Goal: Task Accomplishment & Management: Complete application form

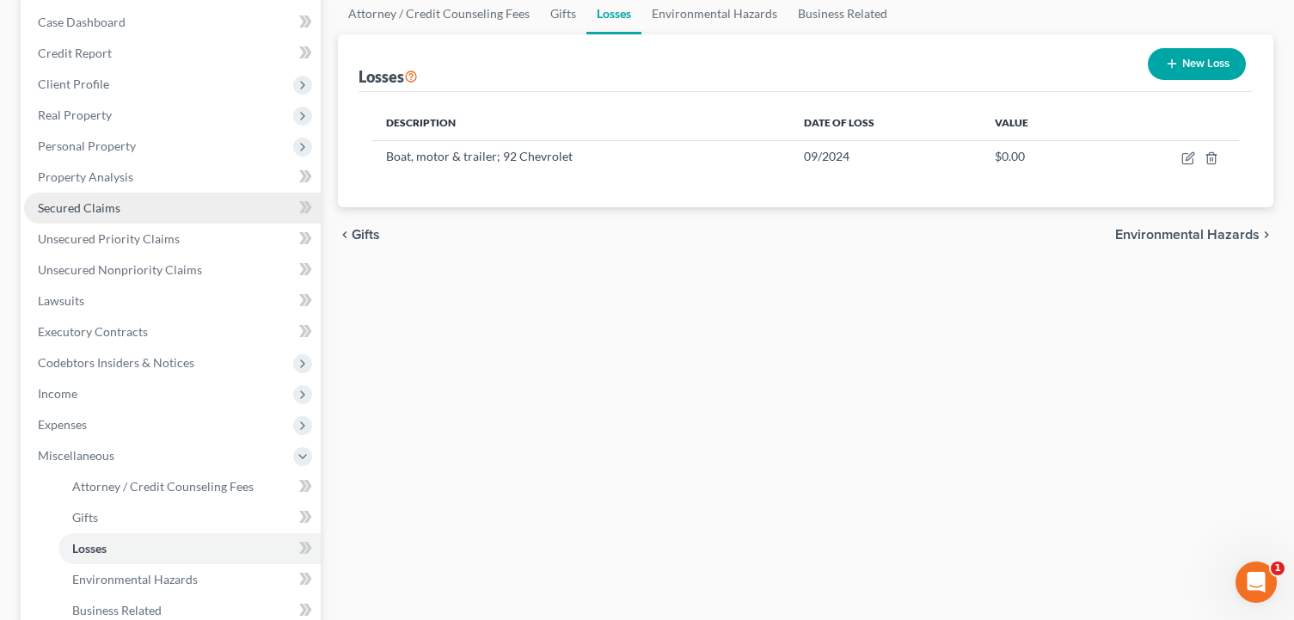
click at [72, 206] on span "Secured Claims" at bounding box center [79, 207] width 83 height 15
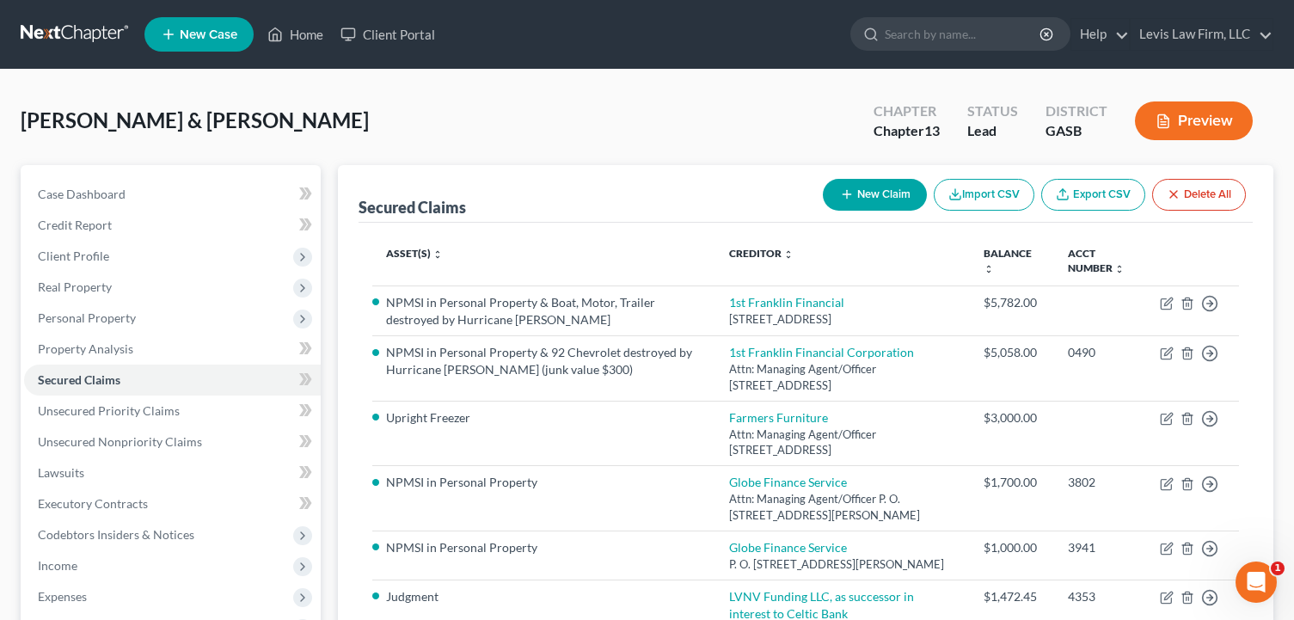
click at [1180, 124] on button "Preview" at bounding box center [1194, 120] width 118 height 39
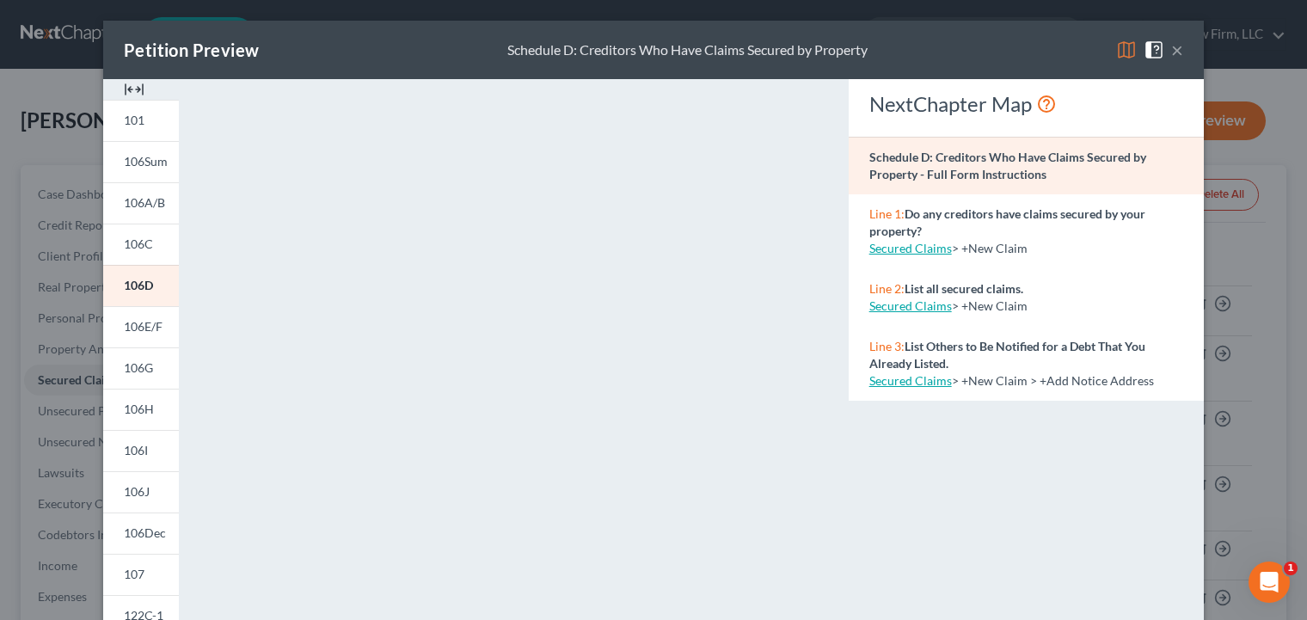
click at [1171, 52] on button "×" at bounding box center [1177, 50] width 12 height 21
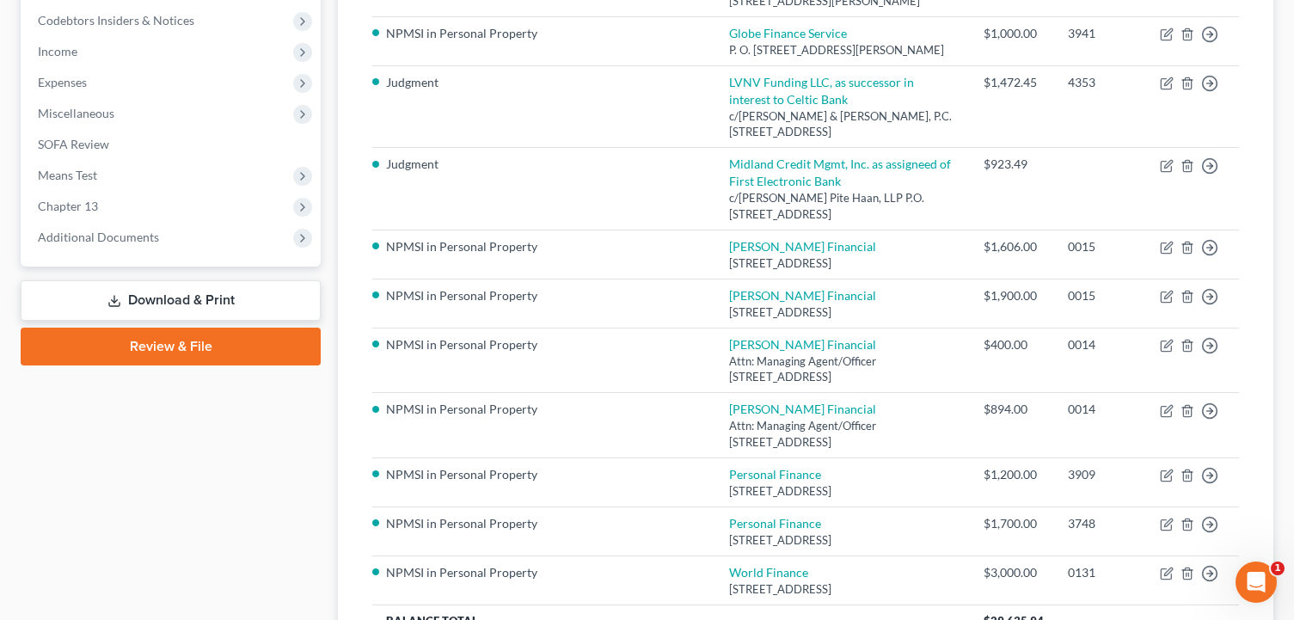
scroll to position [516, 0]
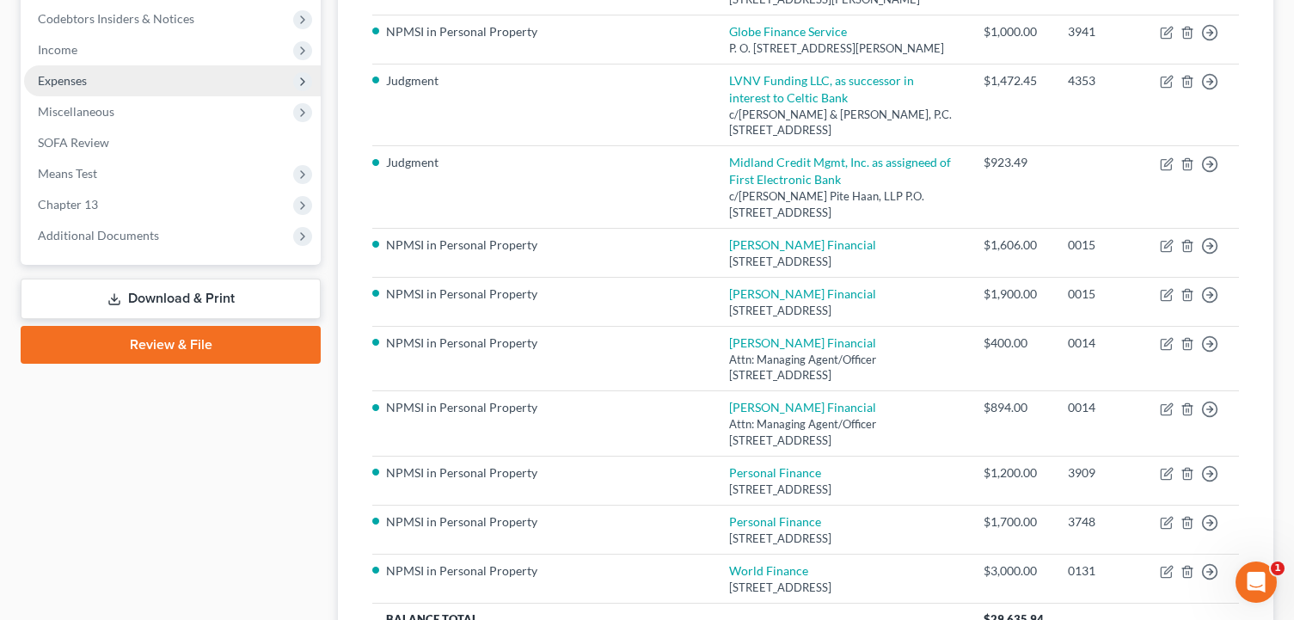
click at [62, 81] on span "Expenses" at bounding box center [62, 80] width 49 height 15
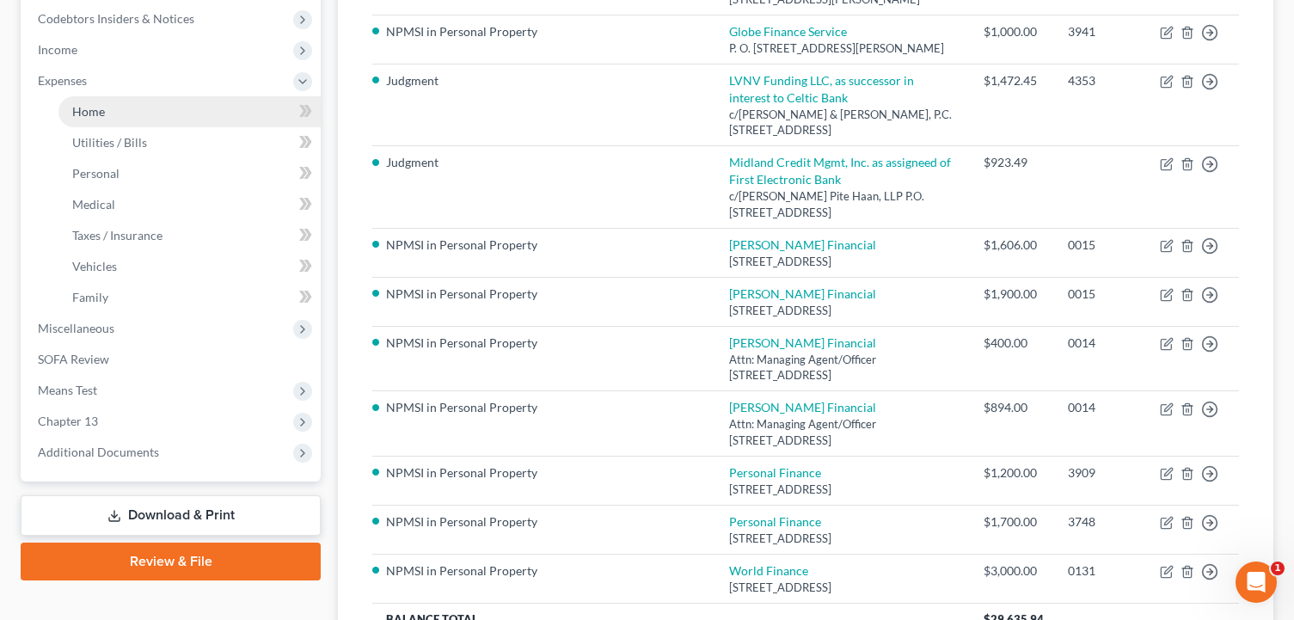
click at [104, 111] on span "Home" at bounding box center [88, 111] width 33 height 15
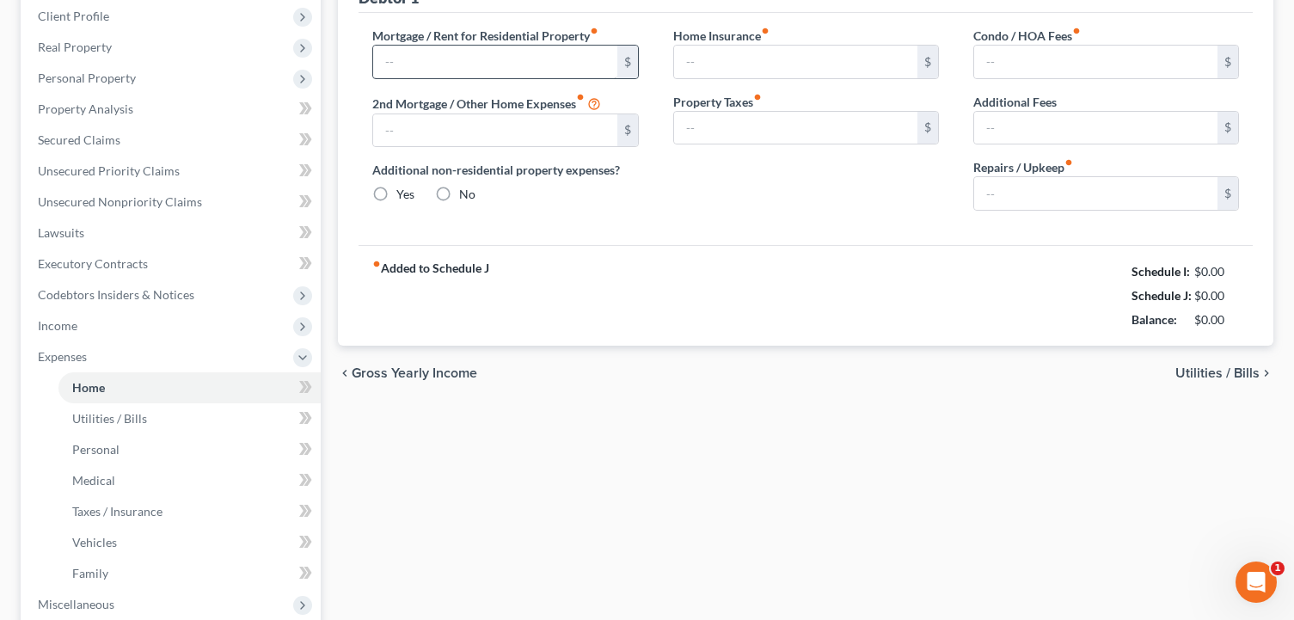
type input "0.00"
radio input "true"
type input "250.00"
type input "50.00"
type input "0.00"
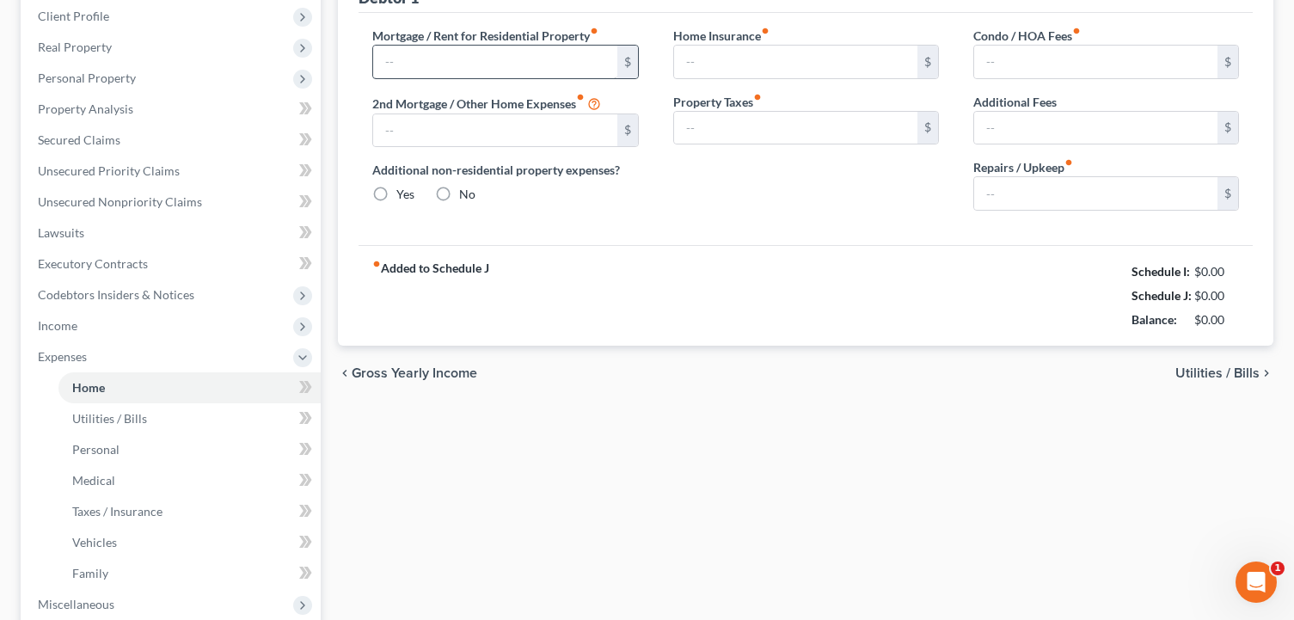
type input "0.00"
type input "150.00"
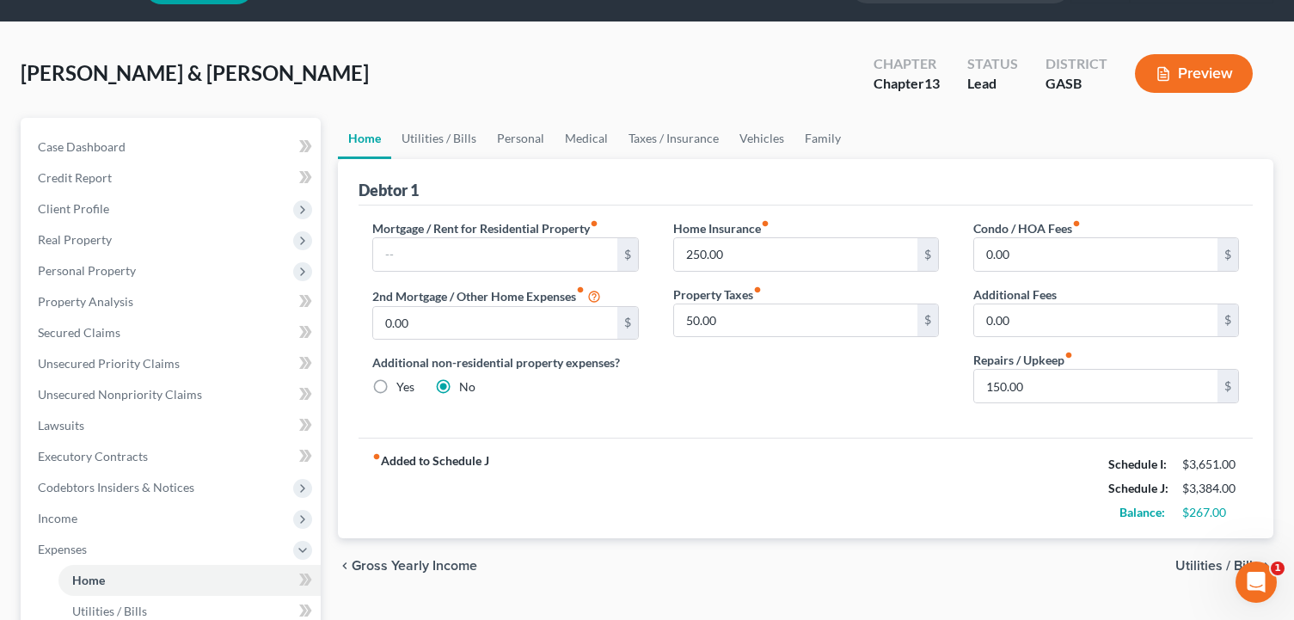
scroll to position [86, 0]
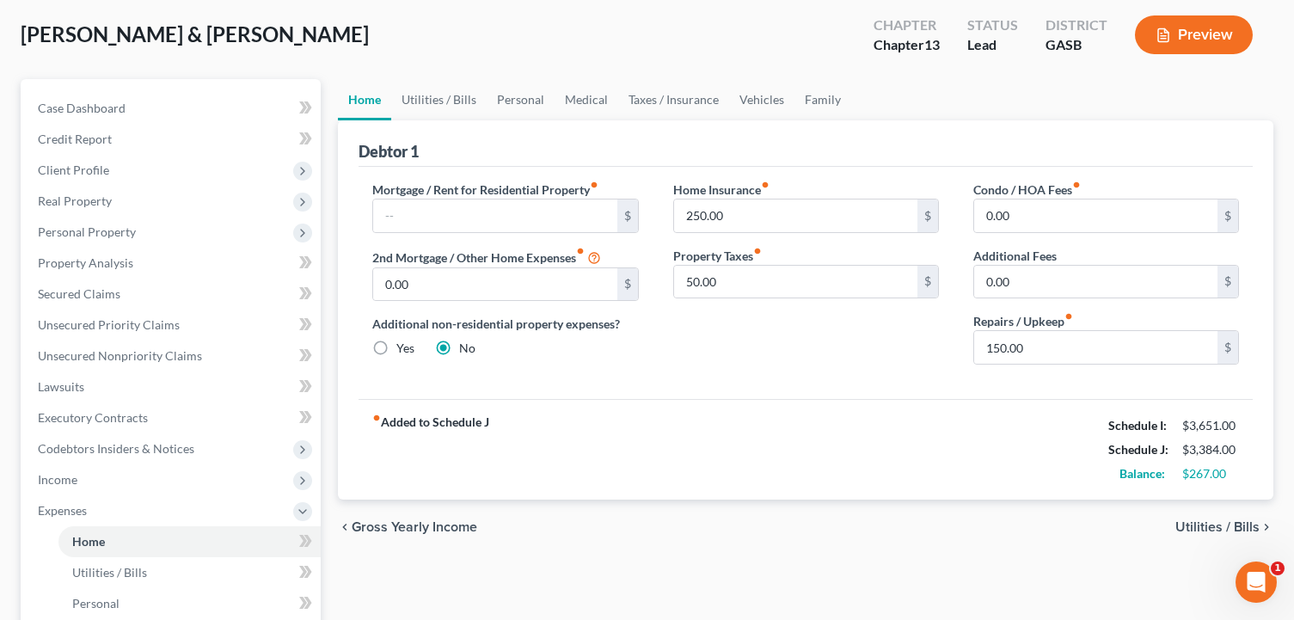
click at [1203, 526] on span "Utilities / Bills" at bounding box center [1217, 527] width 84 height 14
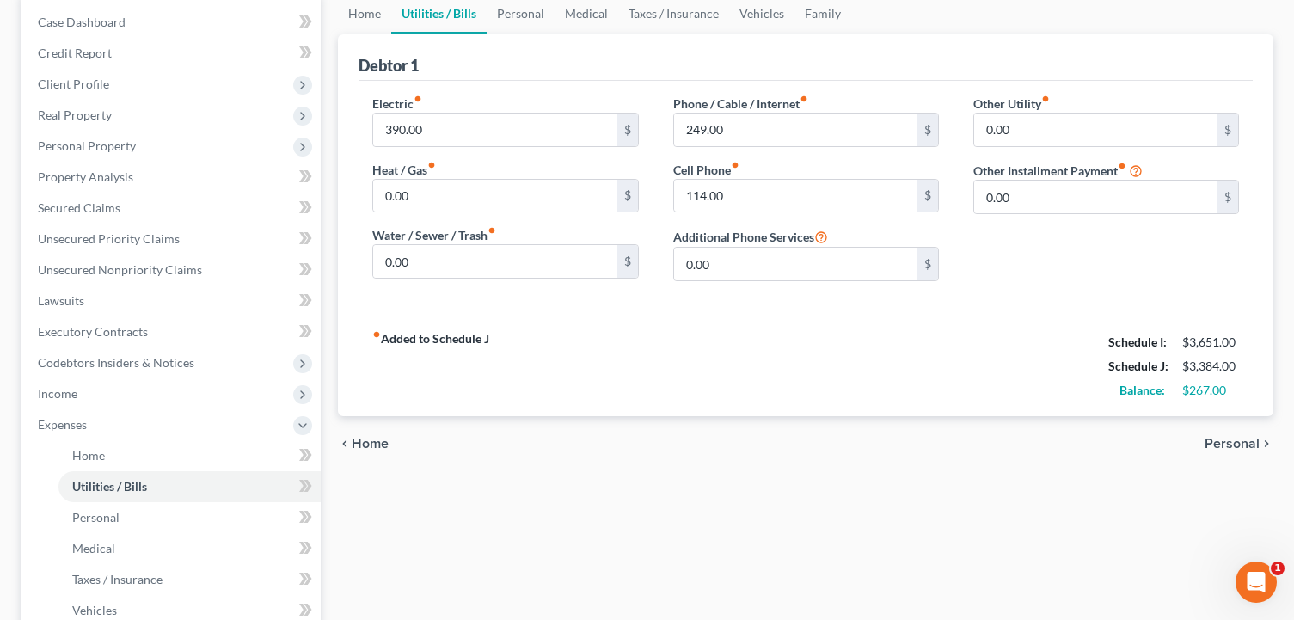
click at [1228, 446] on span "Personal" at bounding box center [1231, 444] width 55 height 14
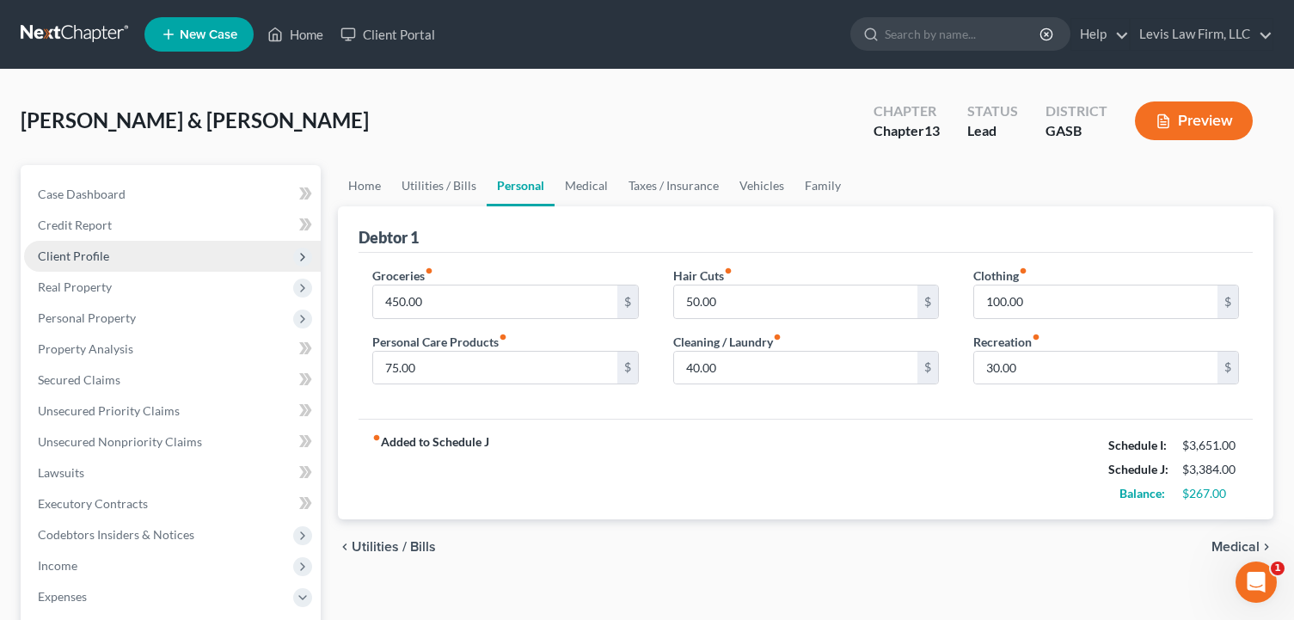
click at [72, 252] on span "Client Profile" at bounding box center [73, 255] width 71 height 15
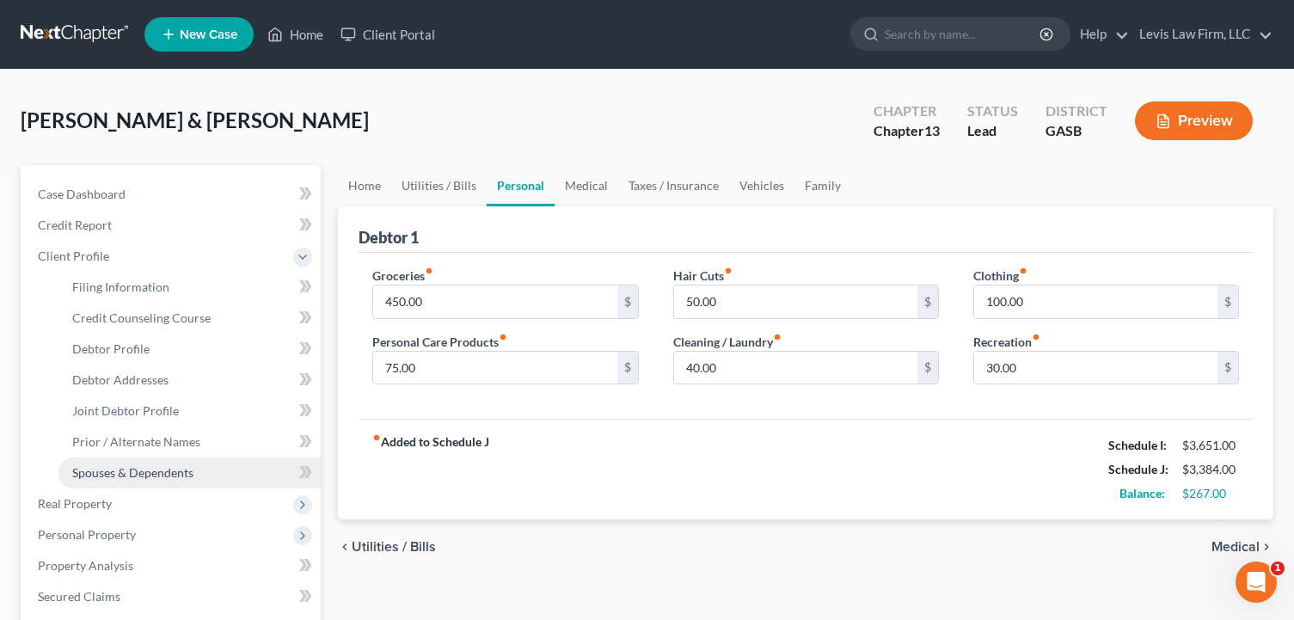
click at [141, 477] on span "Spouses & Dependents" at bounding box center [132, 472] width 121 height 15
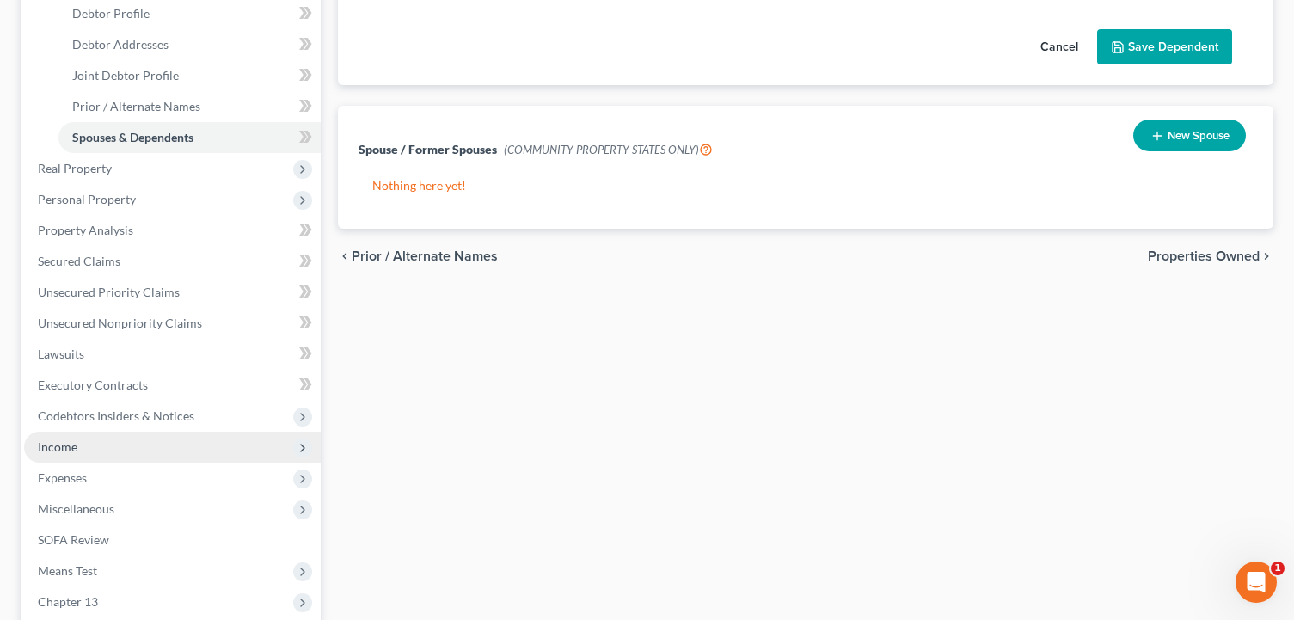
scroll to position [344, 0]
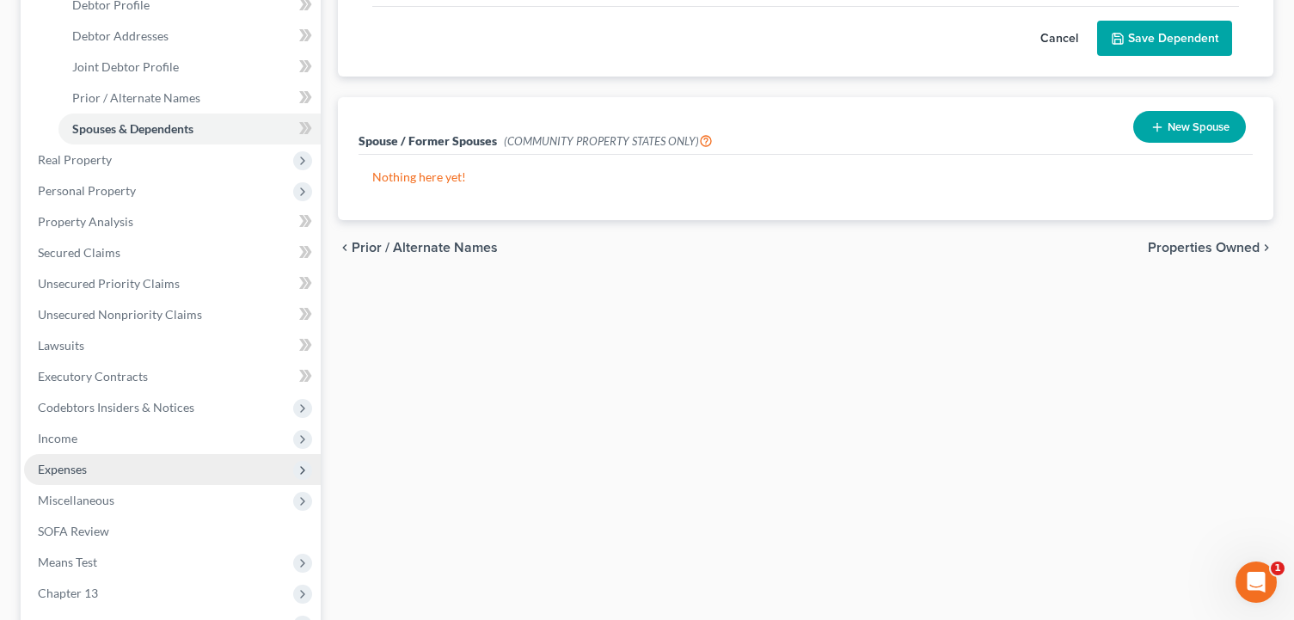
click at [59, 473] on span "Expenses" at bounding box center [62, 469] width 49 height 15
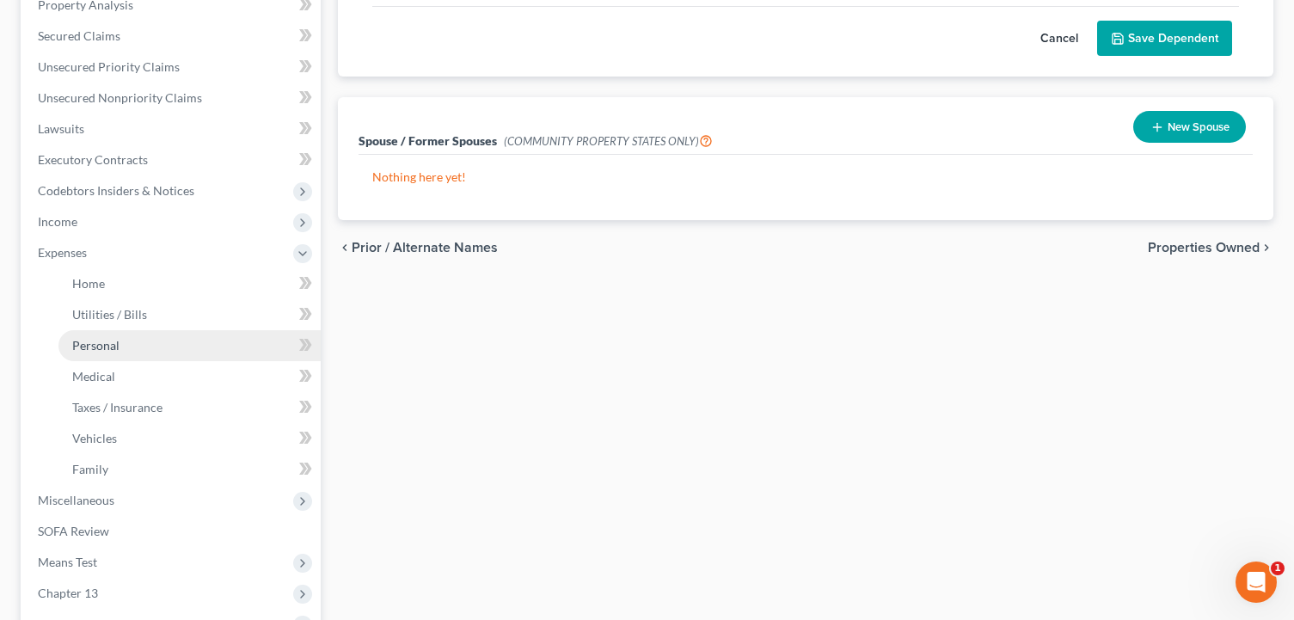
click at [90, 340] on span "Personal" at bounding box center [95, 345] width 47 height 15
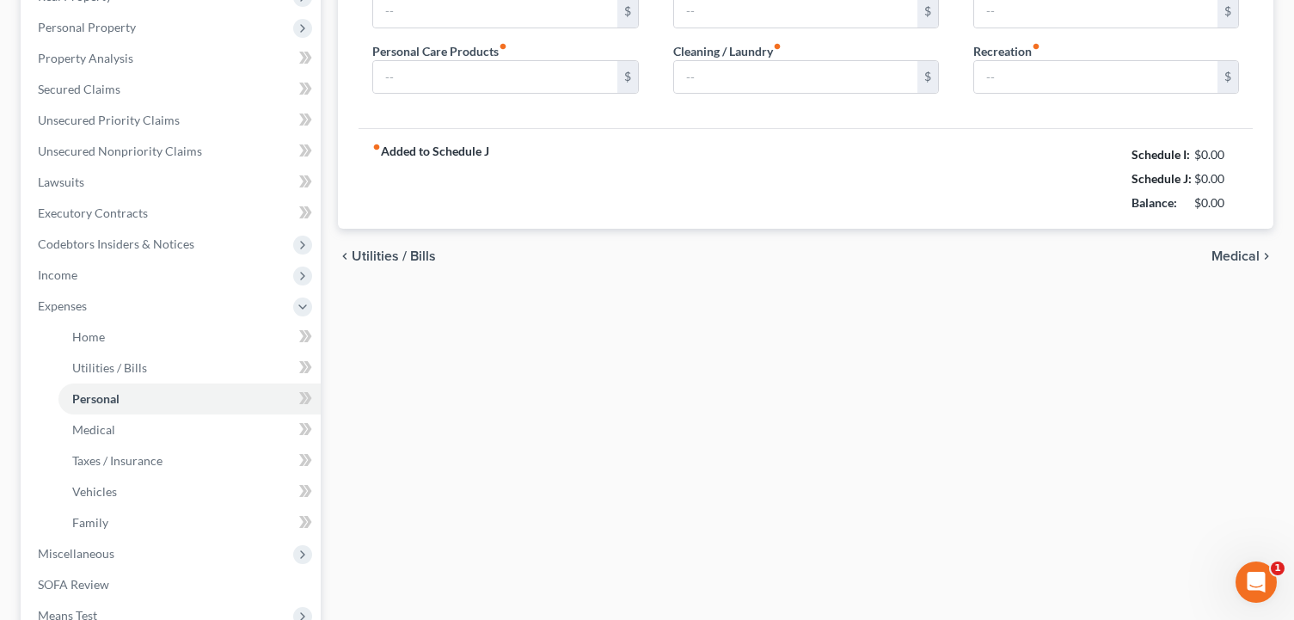
type input "450.00"
type input "75.00"
type input "50.00"
type input "40.00"
type input "100.00"
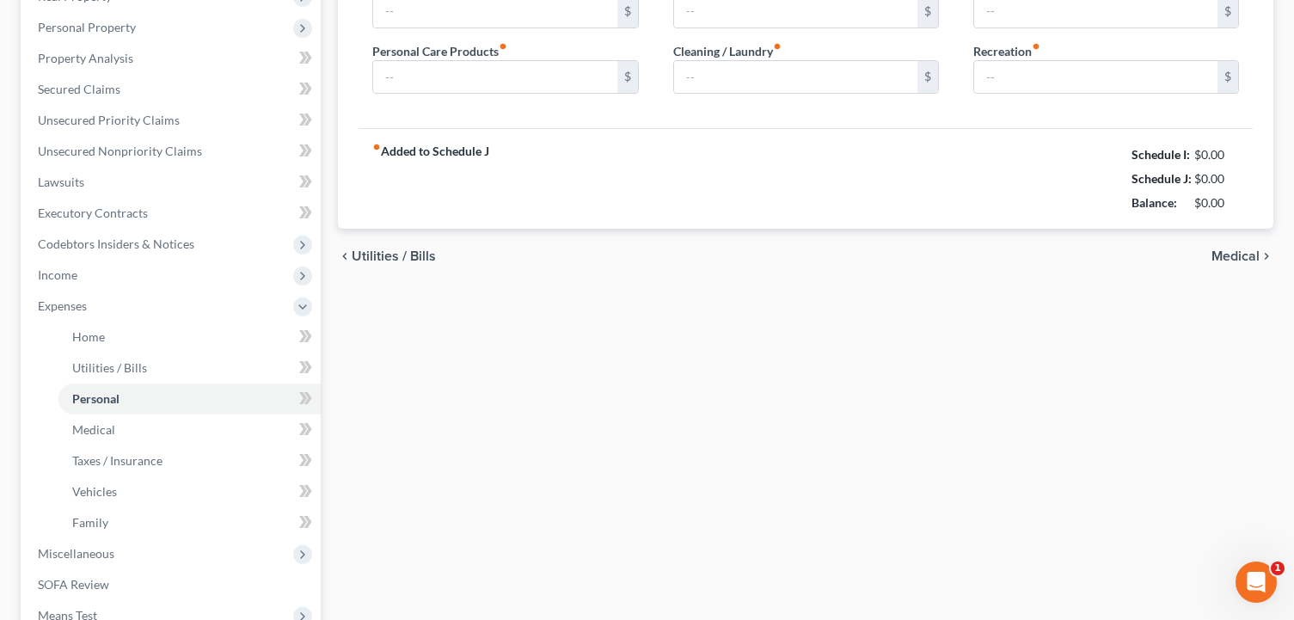
type input "30.00"
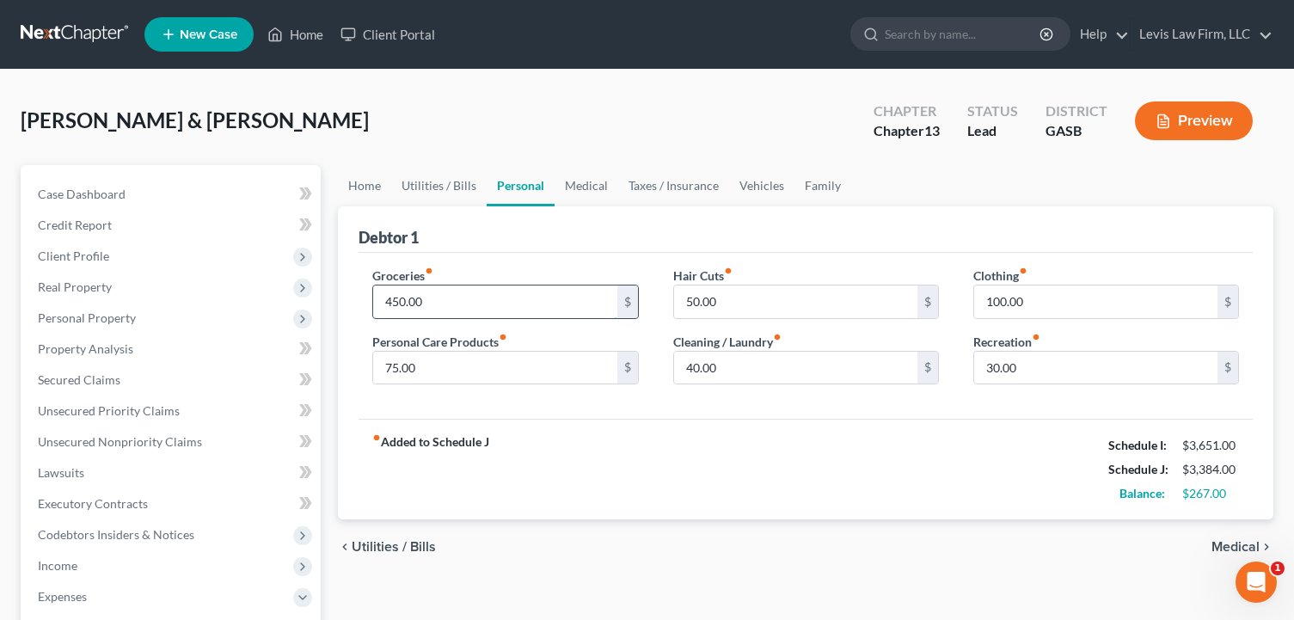
click at [438, 303] on input "450.00" at bounding box center [494, 301] width 243 height 33
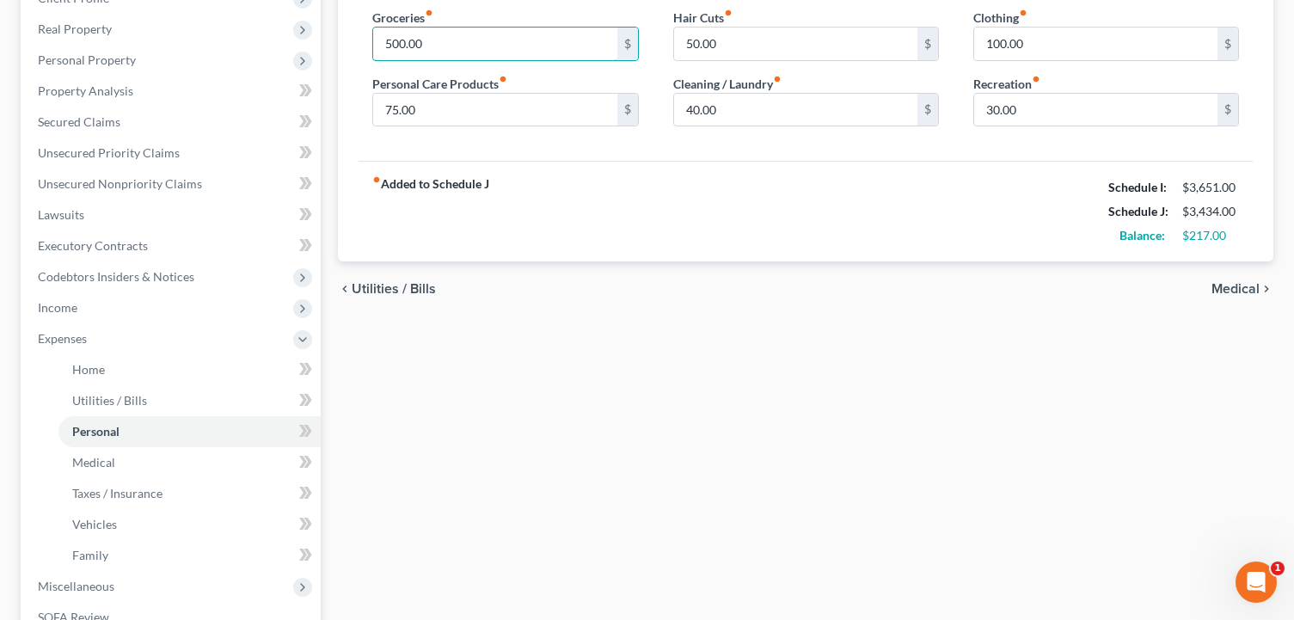
type input "500.00"
click at [1240, 290] on span "Medical" at bounding box center [1235, 289] width 48 height 14
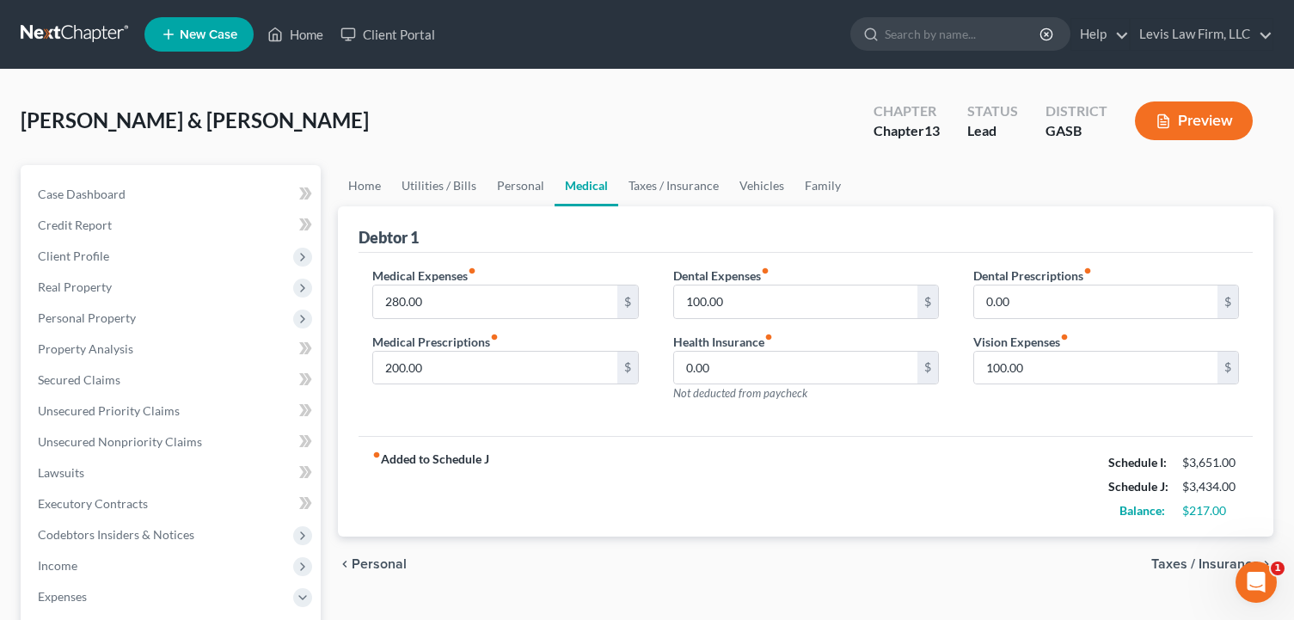
click at [1191, 563] on span "Taxes / Insurance" at bounding box center [1205, 564] width 108 height 14
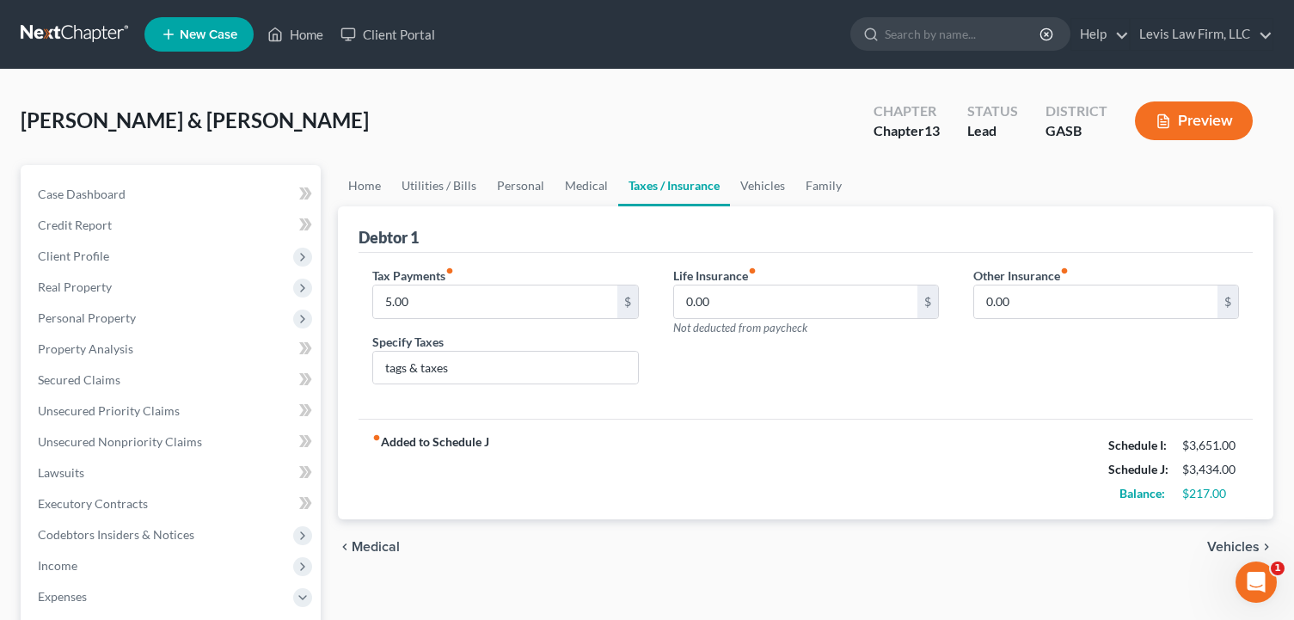
click at [1215, 540] on span "Vehicles" at bounding box center [1233, 547] width 52 height 14
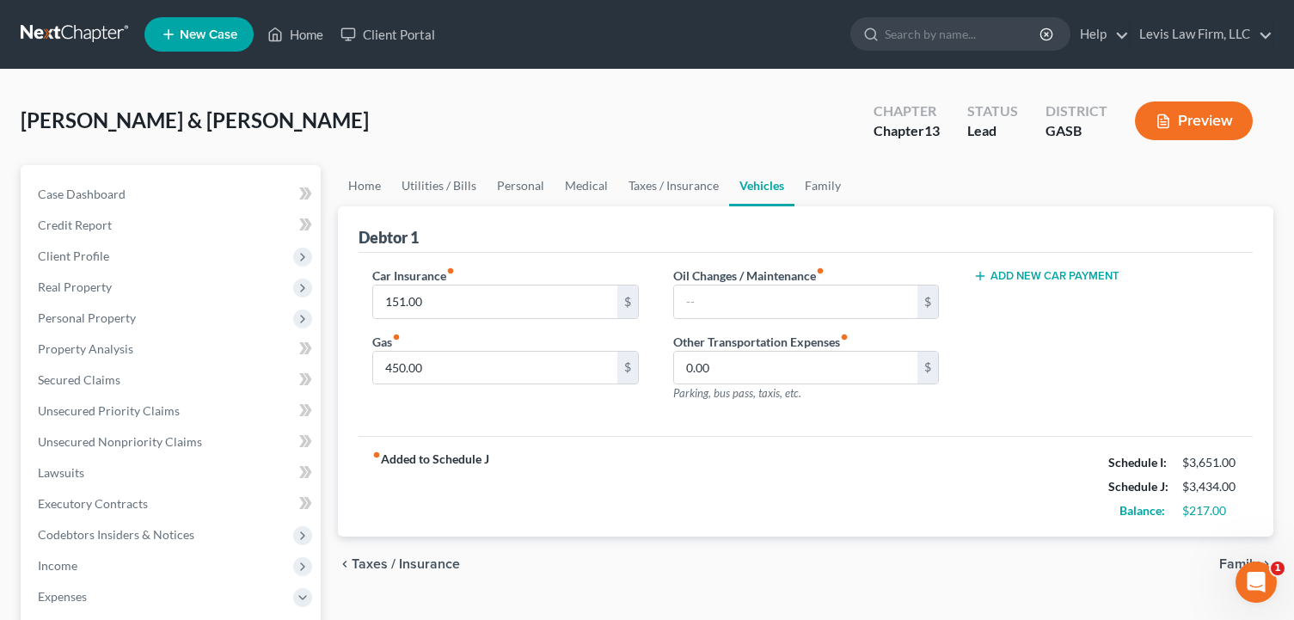
click at [1225, 561] on span "Family" at bounding box center [1239, 564] width 40 height 14
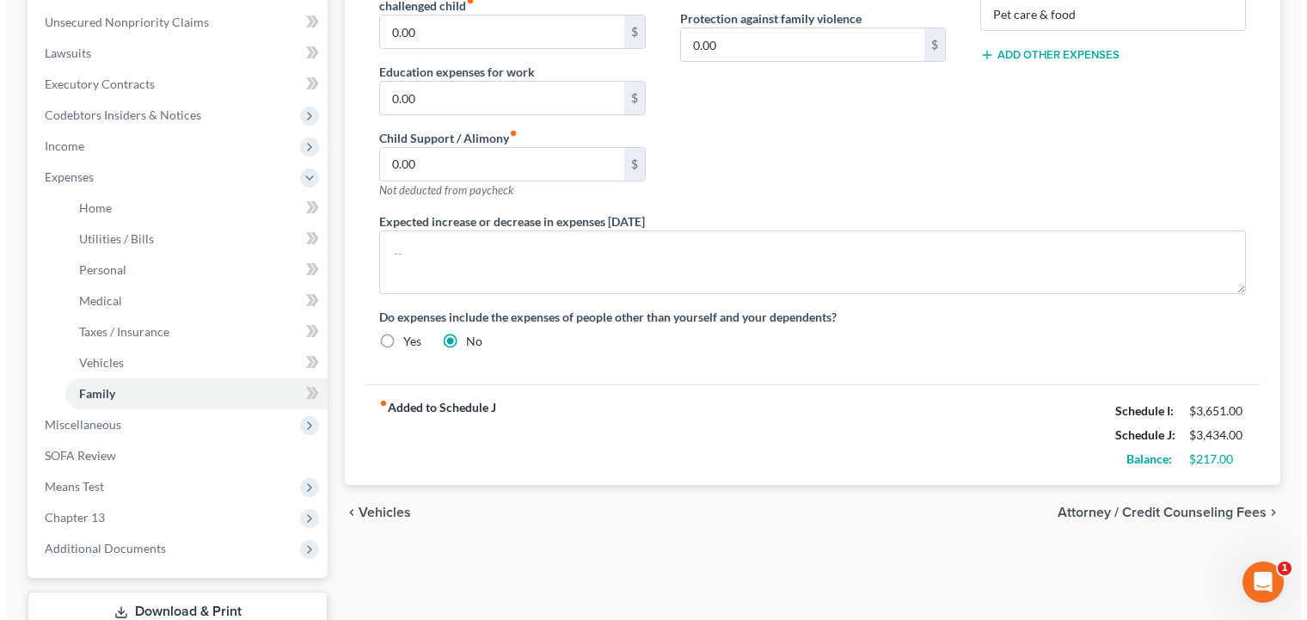
scroll to position [430, 0]
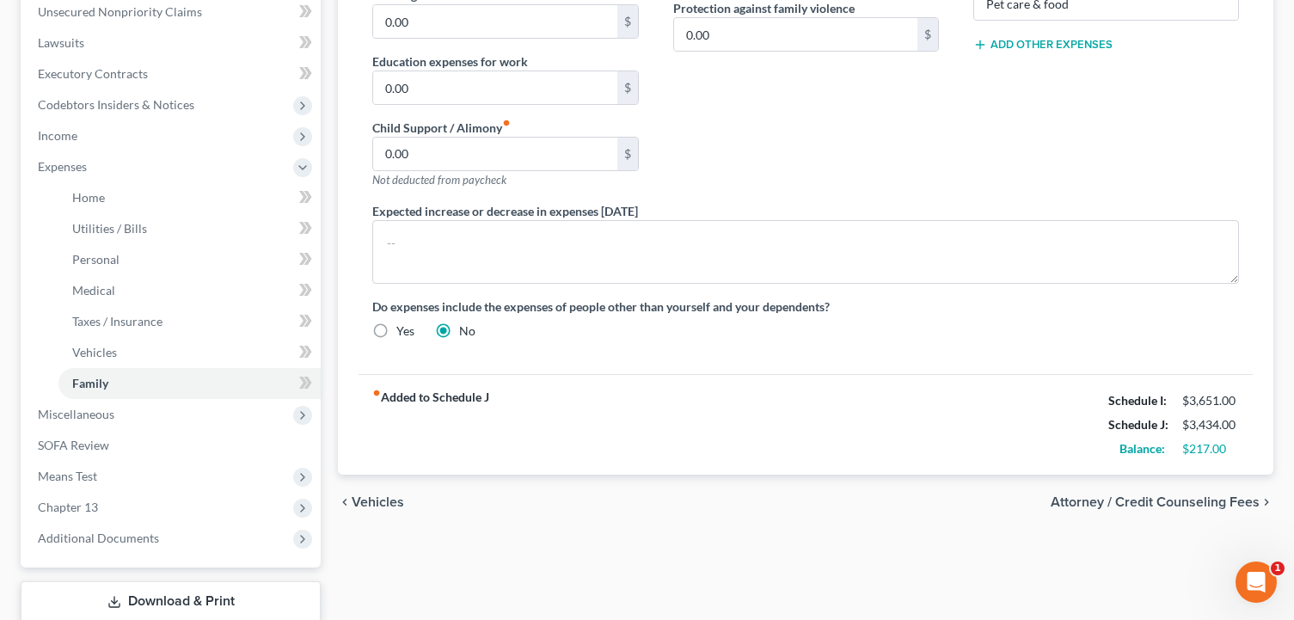
click at [1214, 499] on span "Attorney / Credit Counseling Fees" at bounding box center [1154, 502] width 209 height 14
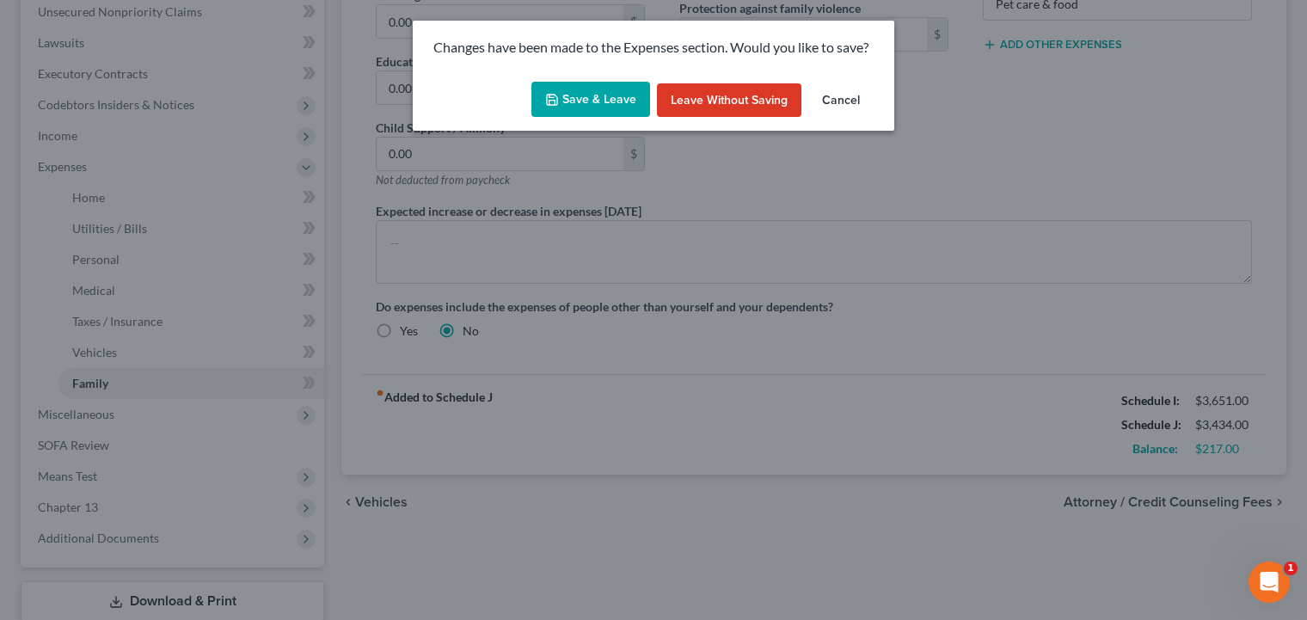
click at [589, 101] on button "Save & Leave" at bounding box center [590, 100] width 119 height 36
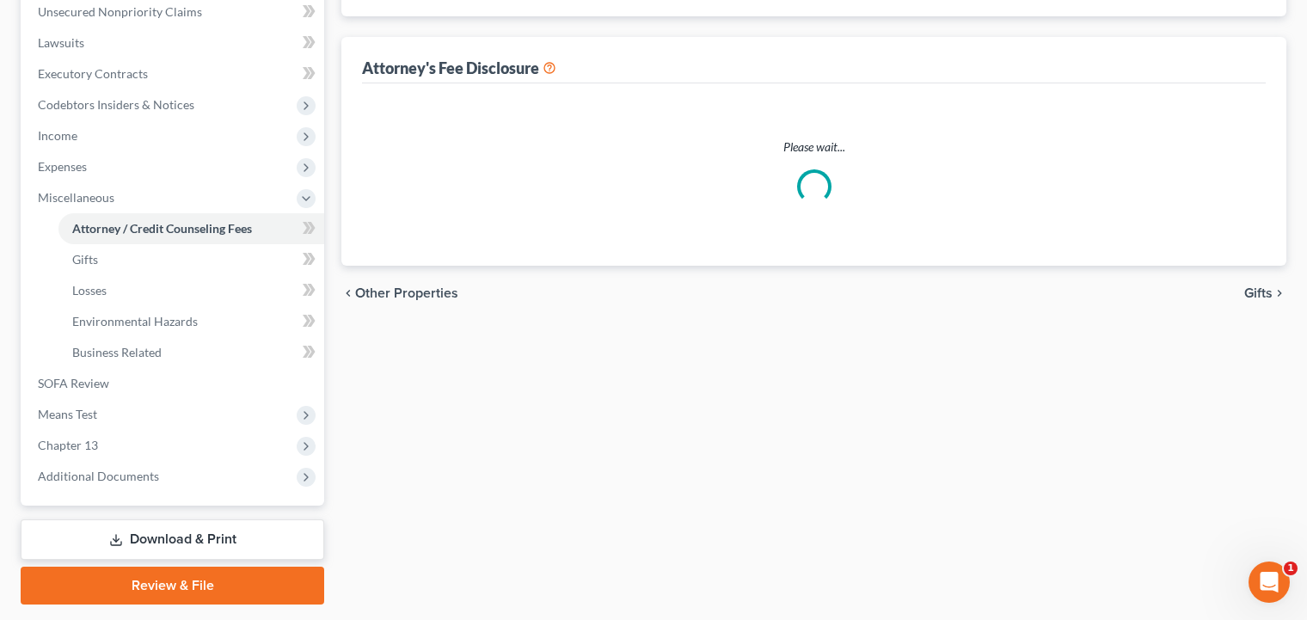
select select "6"
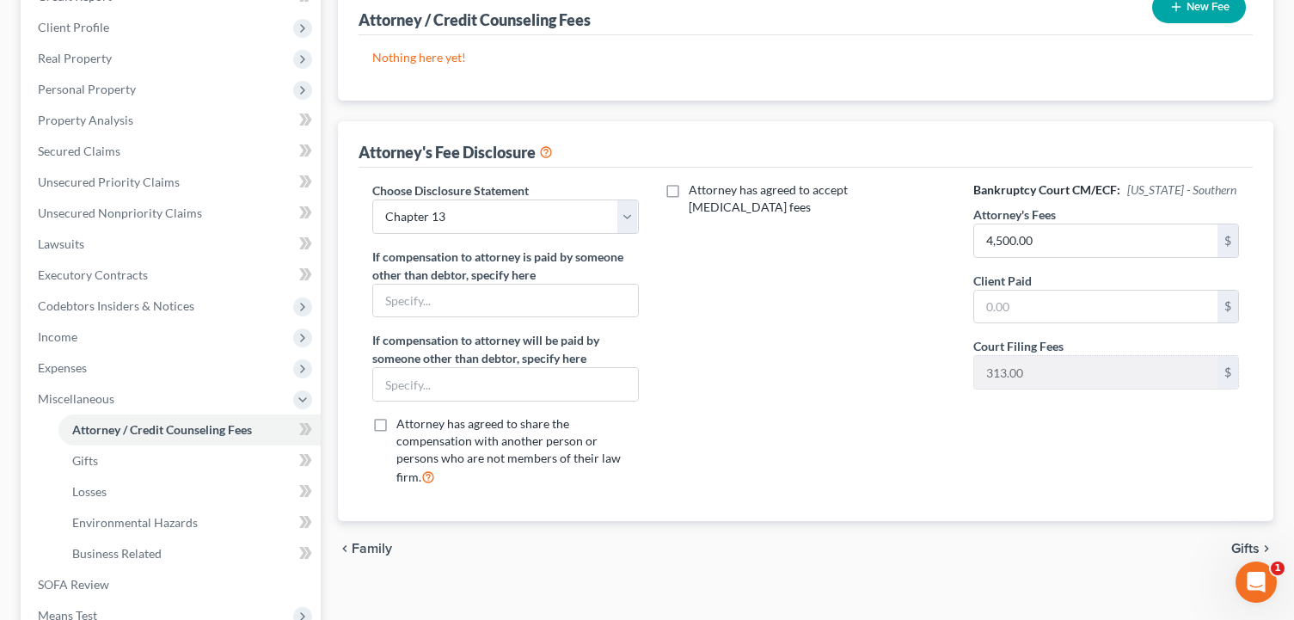
scroll to position [258, 0]
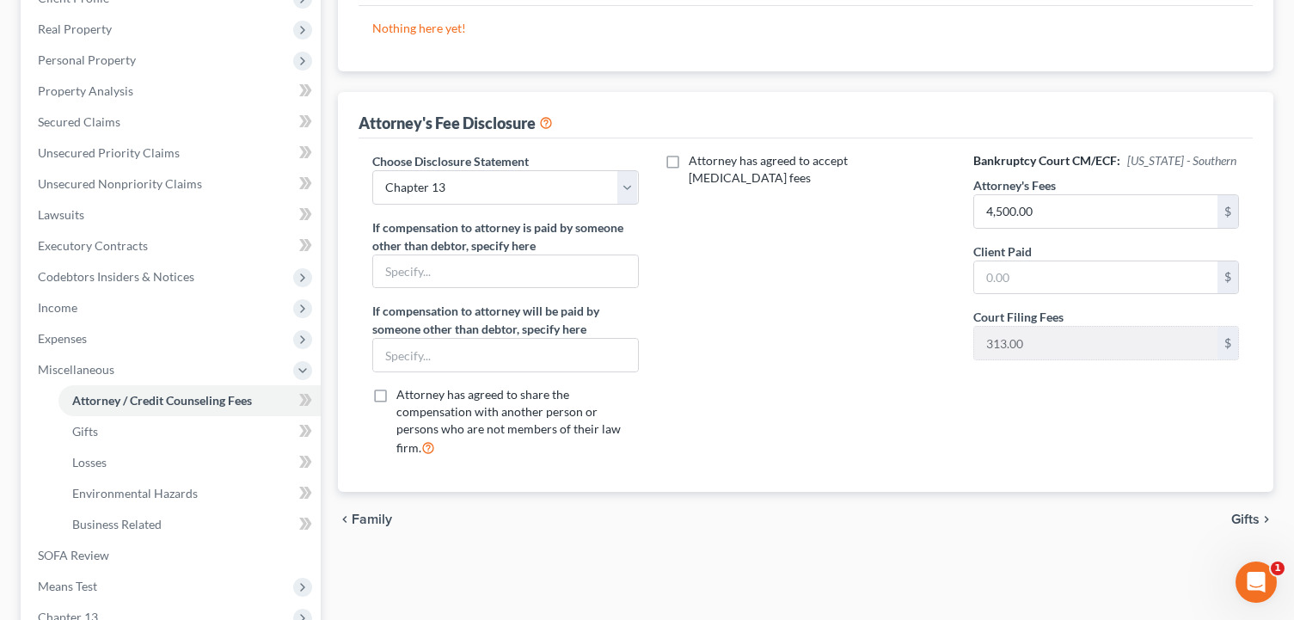
click at [1245, 512] on span "Gifts" at bounding box center [1245, 519] width 28 height 14
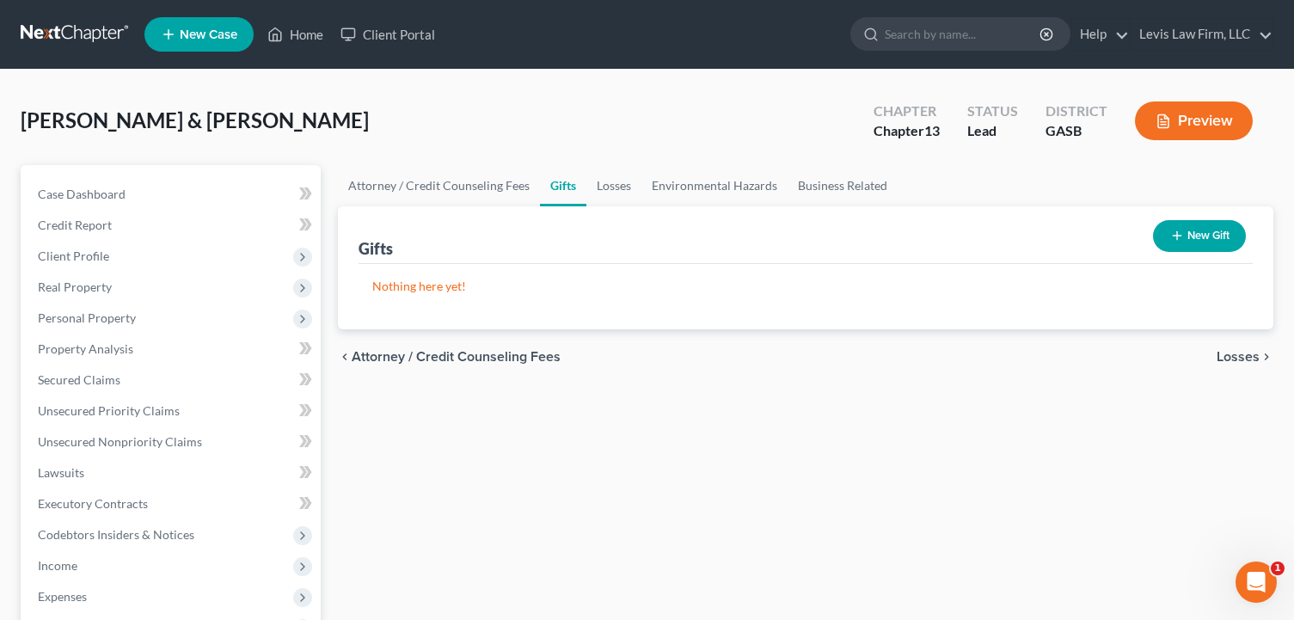
click at [1234, 356] on span "Losses" at bounding box center [1237, 357] width 43 height 14
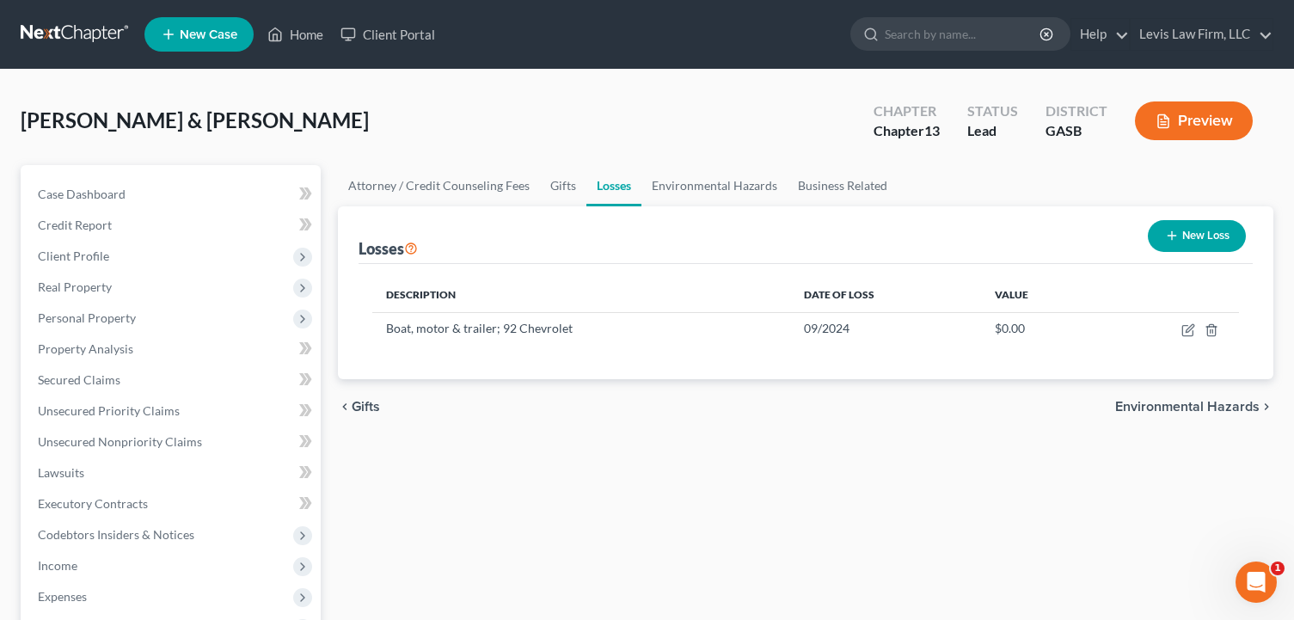
click at [1221, 402] on span "Environmental Hazards" at bounding box center [1187, 407] width 144 height 14
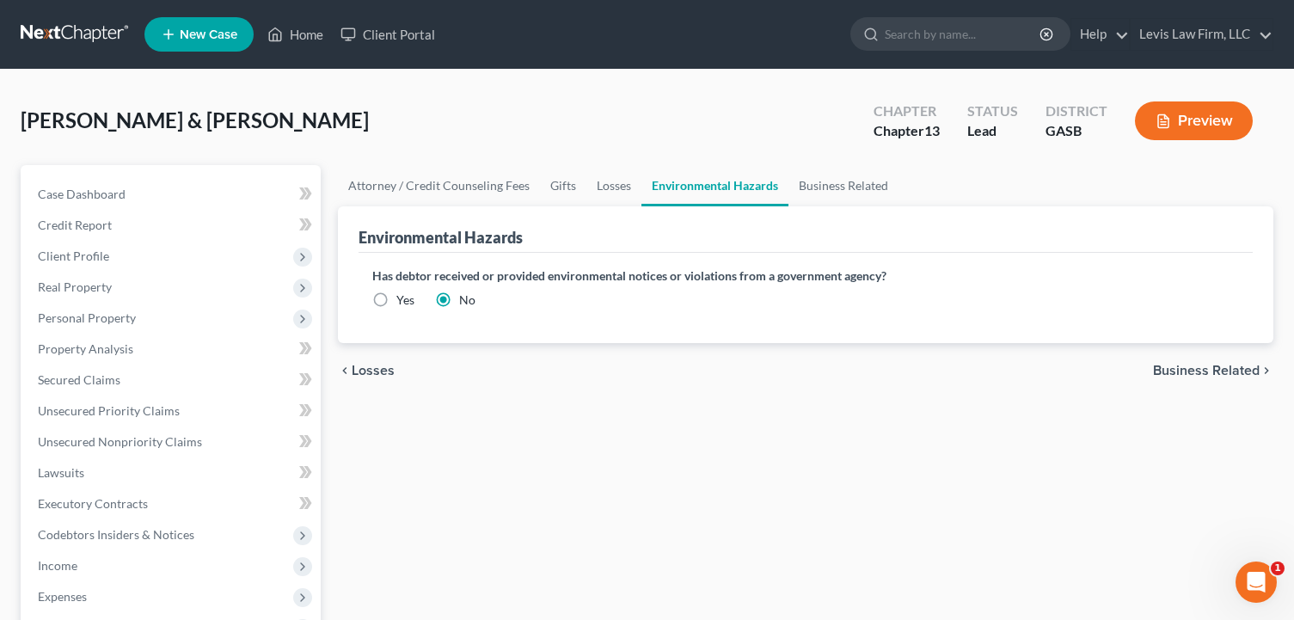
click at [1201, 361] on div "chevron_left Losses Business Related chevron_right" at bounding box center [805, 370] width 935 height 55
click at [1203, 369] on span "Business Related" at bounding box center [1206, 371] width 107 height 14
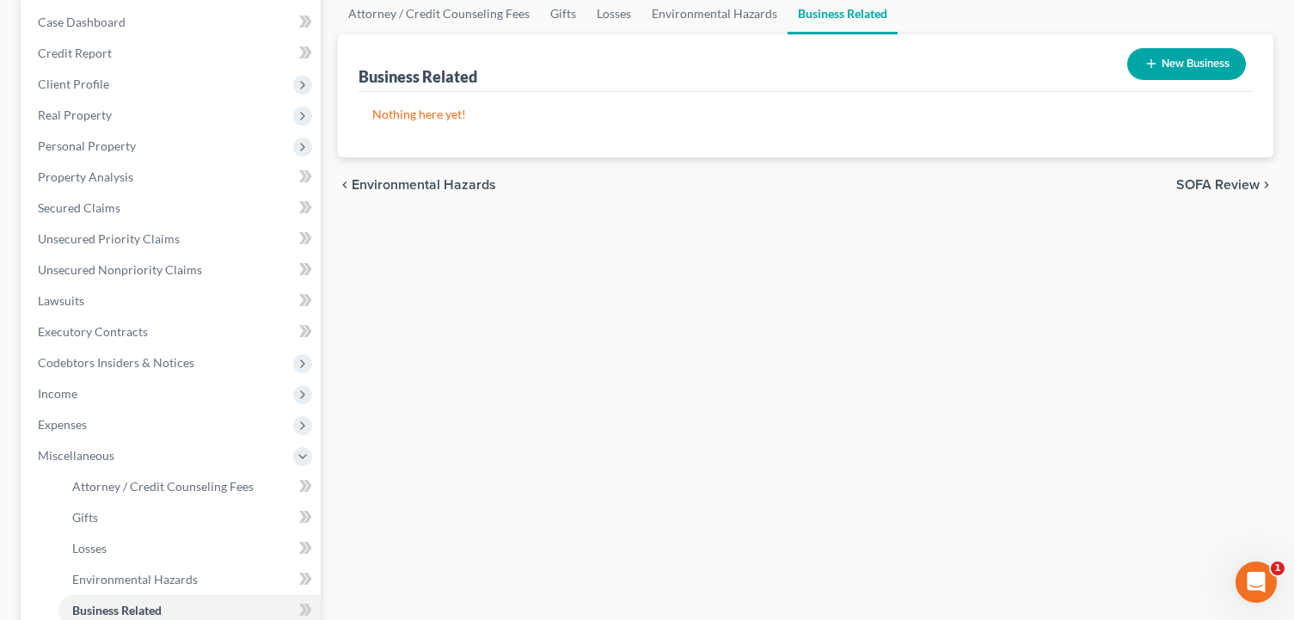
click at [1205, 182] on span "SOFA Review" at bounding box center [1217, 185] width 83 height 14
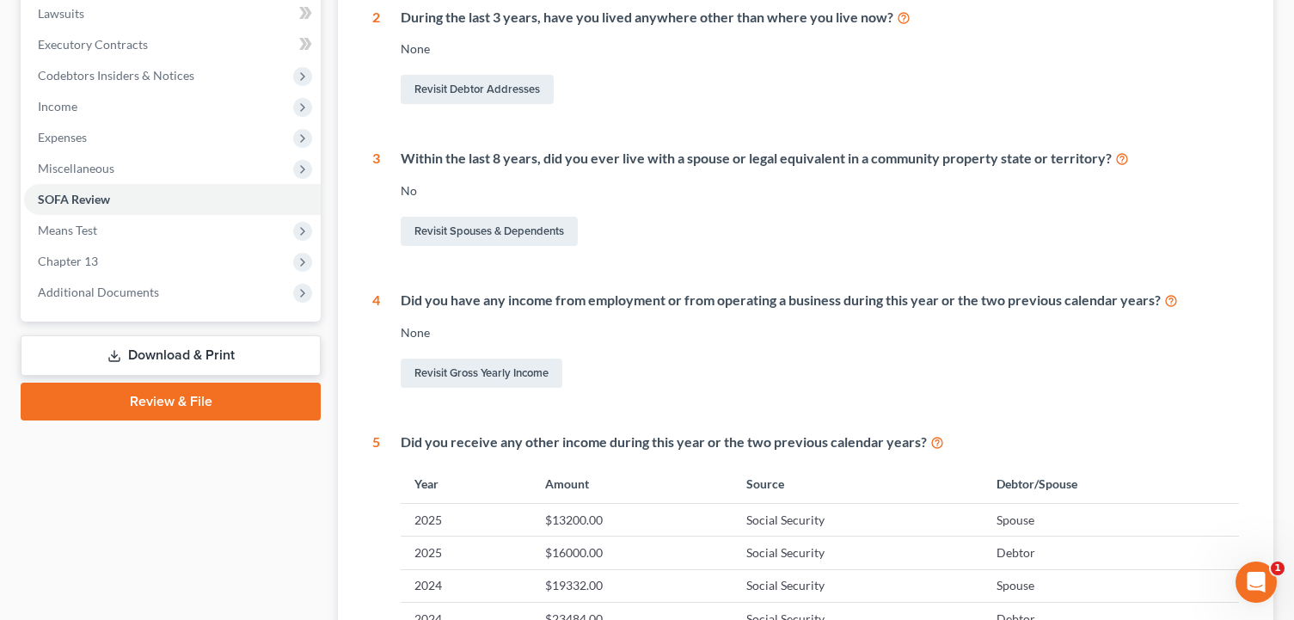
scroll to position [428, 0]
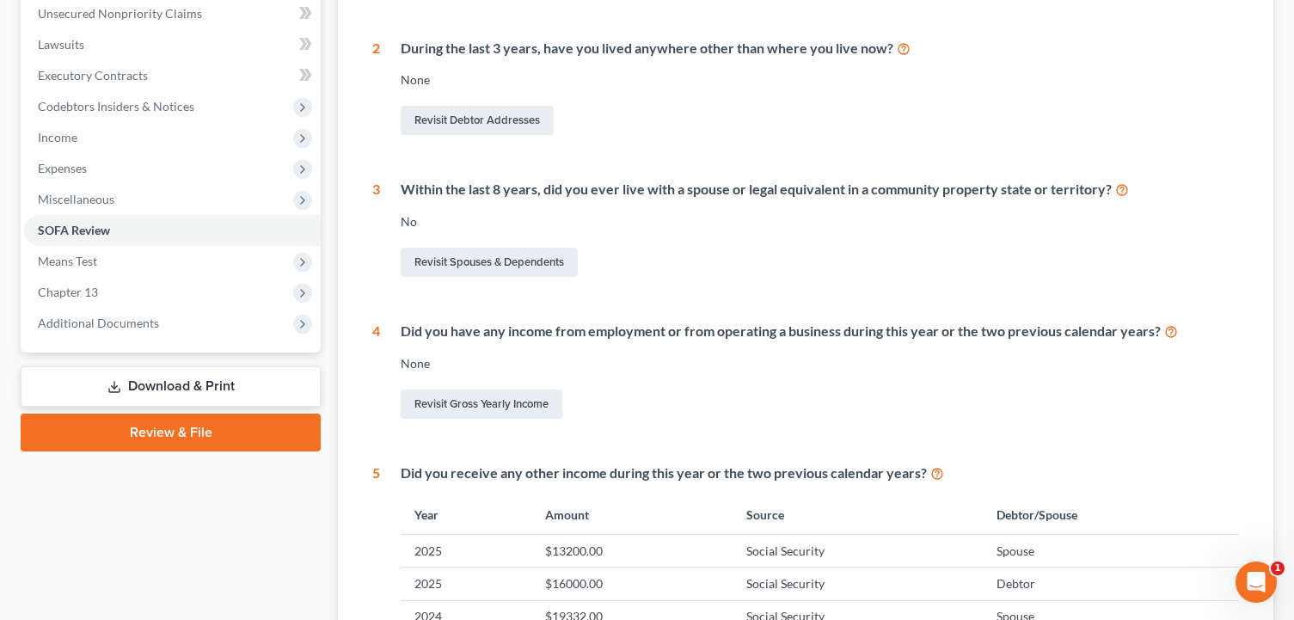
drag, startPoint x: 184, startPoint y: 389, endPoint x: 300, endPoint y: 354, distance: 121.3
click at [184, 389] on link "Download & Print" at bounding box center [171, 386] width 300 height 40
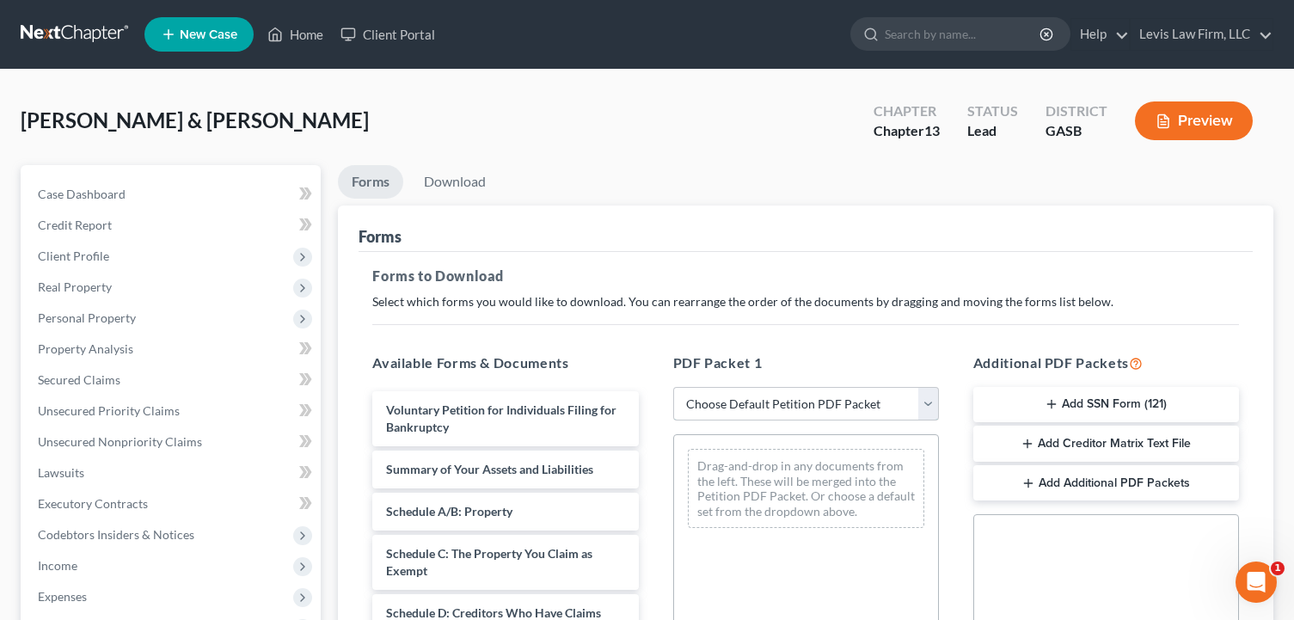
click at [820, 398] on select "Choose Default Petition PDF Packet Complete Bankruptcy Petition (all forms and …" at bounding box center [806, 404] width 266 height 34
select select "7"
click at [673, 387] on select "Choose Default Petition PDF Packet Complete Bankruptcy Petition (all forms and …" at bounding box center [806, 404] width 266 height 34
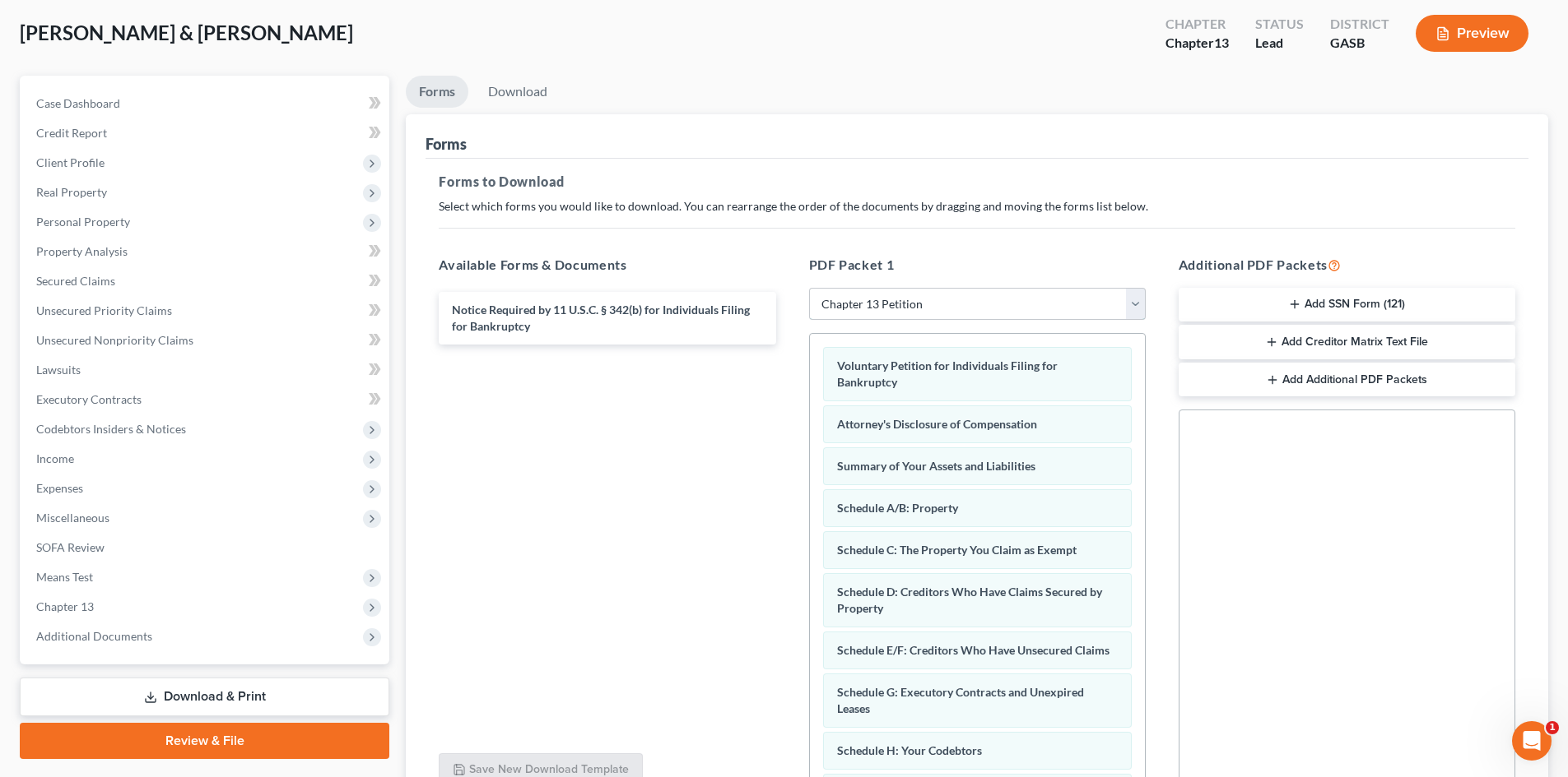
scroll to position [238, 0]
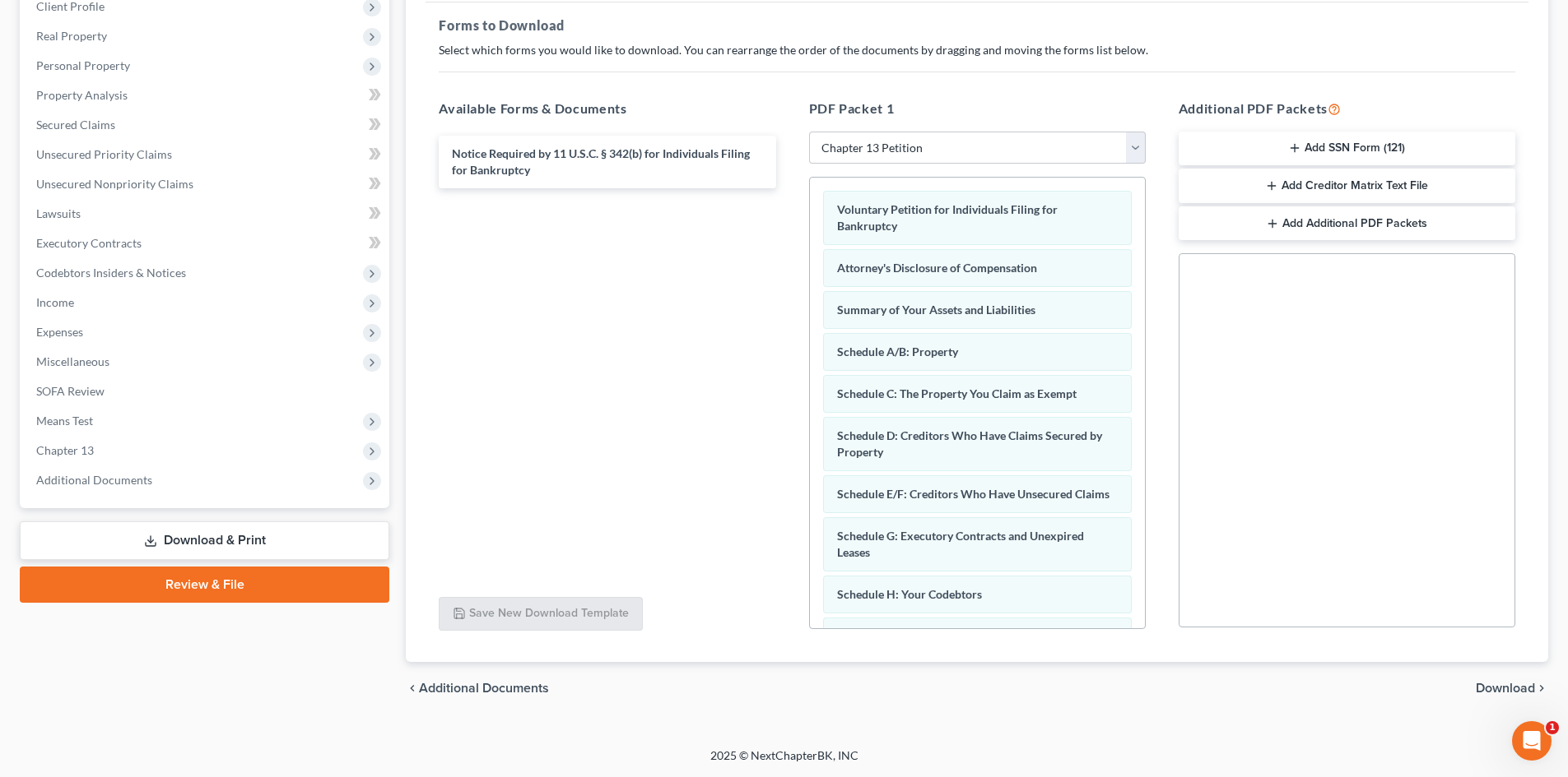
click at [1238, 592] on span "Download" at bounding box center [1505, 689] width 59 height 13
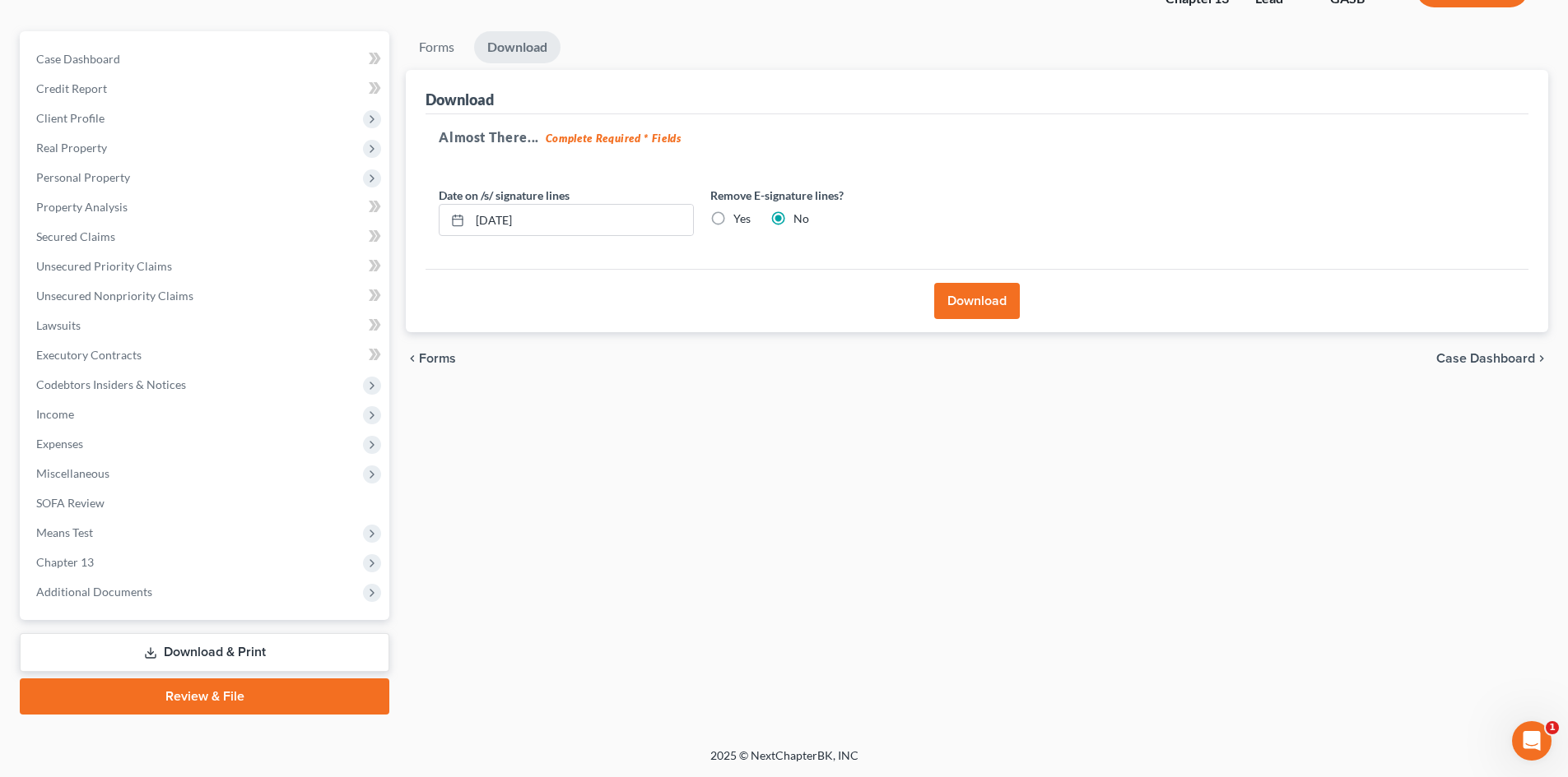
click at [970, 301] on button "Download" at bounding box center [976, 301] width 85 height 36
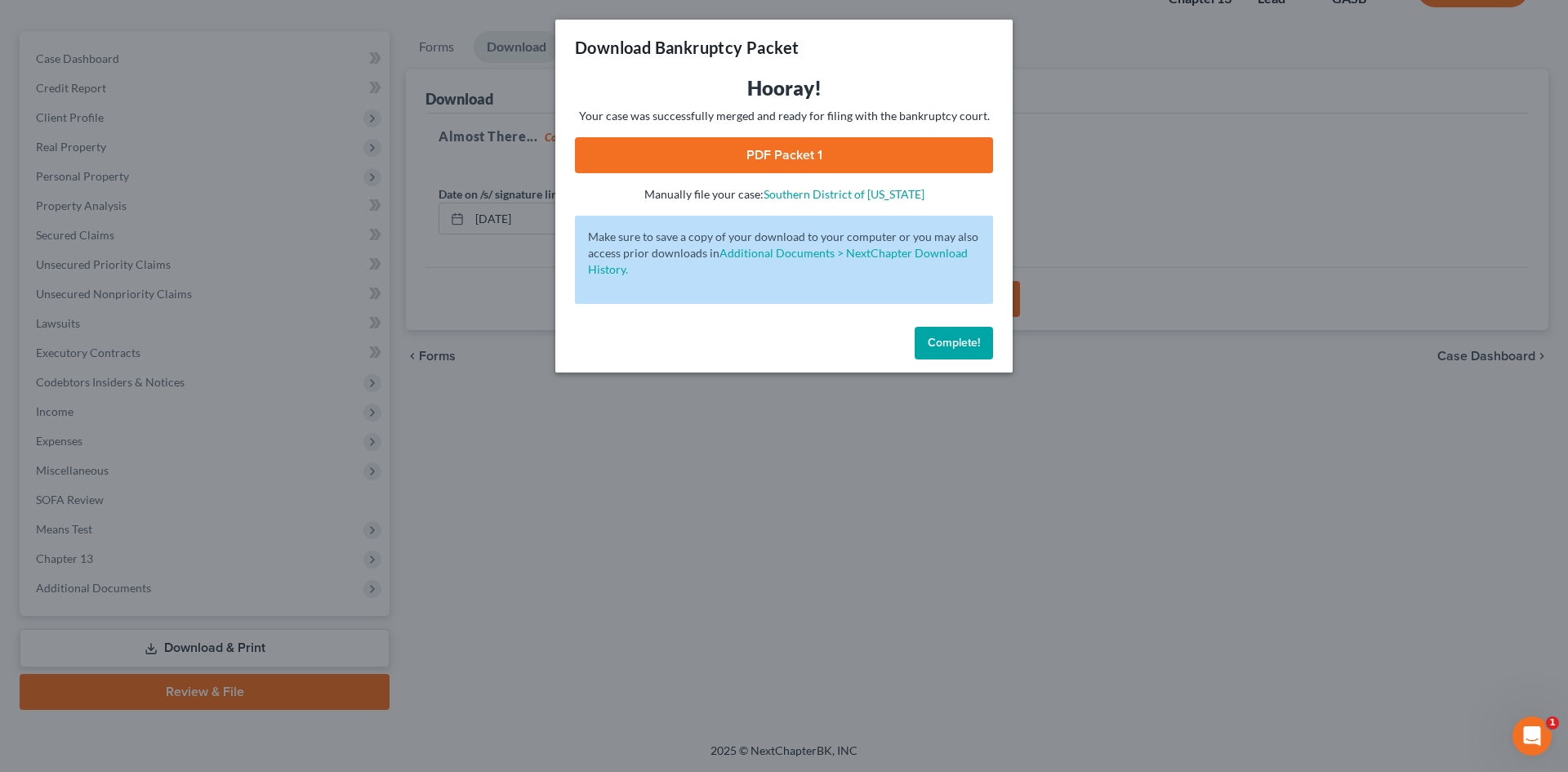
drag, startPoint x: 955, startPoint y: 342, endPoint x: 945, endPoint y: 334, distance: 12.8
click at [955, 342] on span "Complete!" at bounding box center [954, 342] width 52 height 14
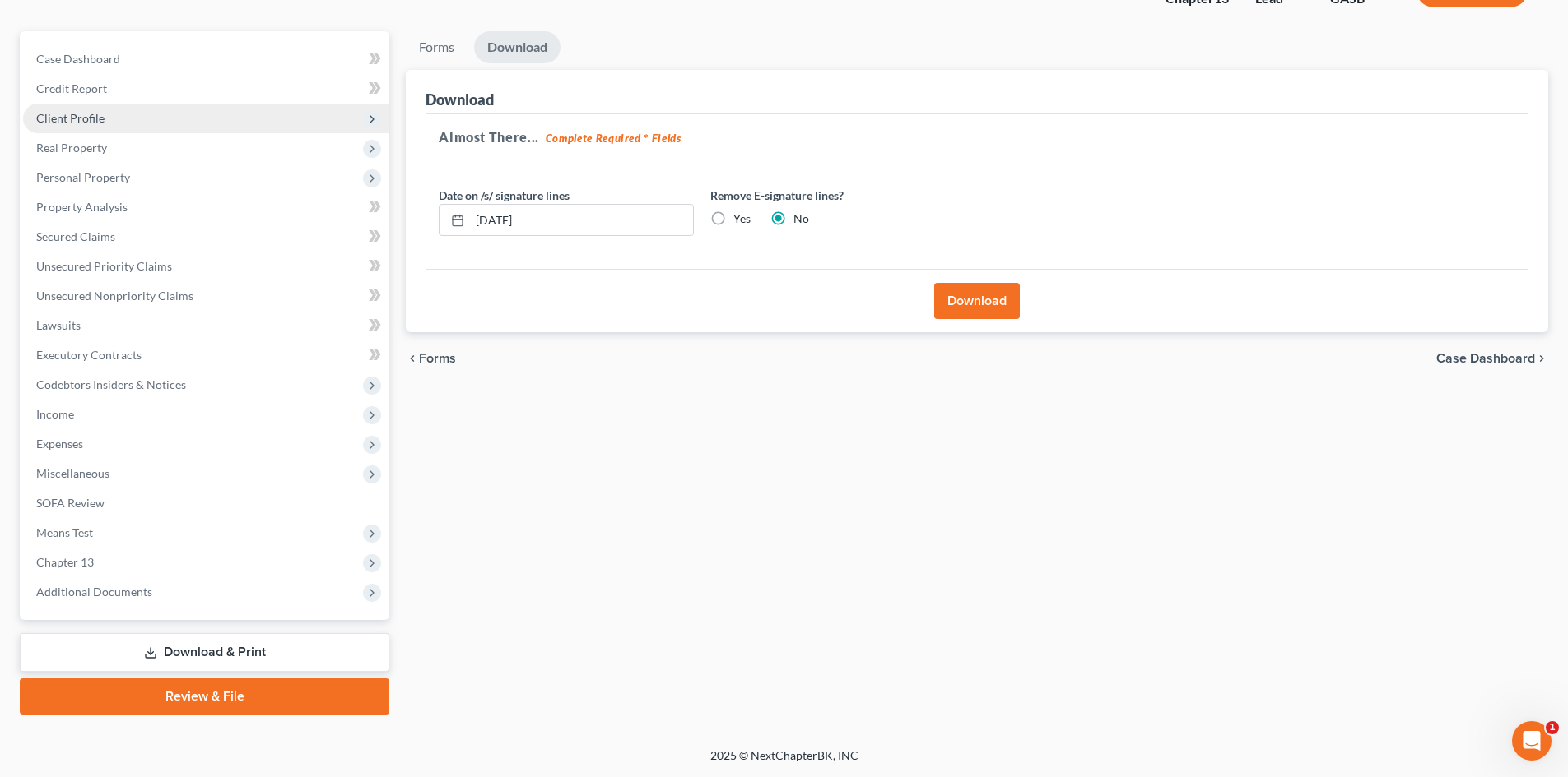
click at [77, 115] on span "Client Profile" at bounding box center [70, 118] width 68 height 14
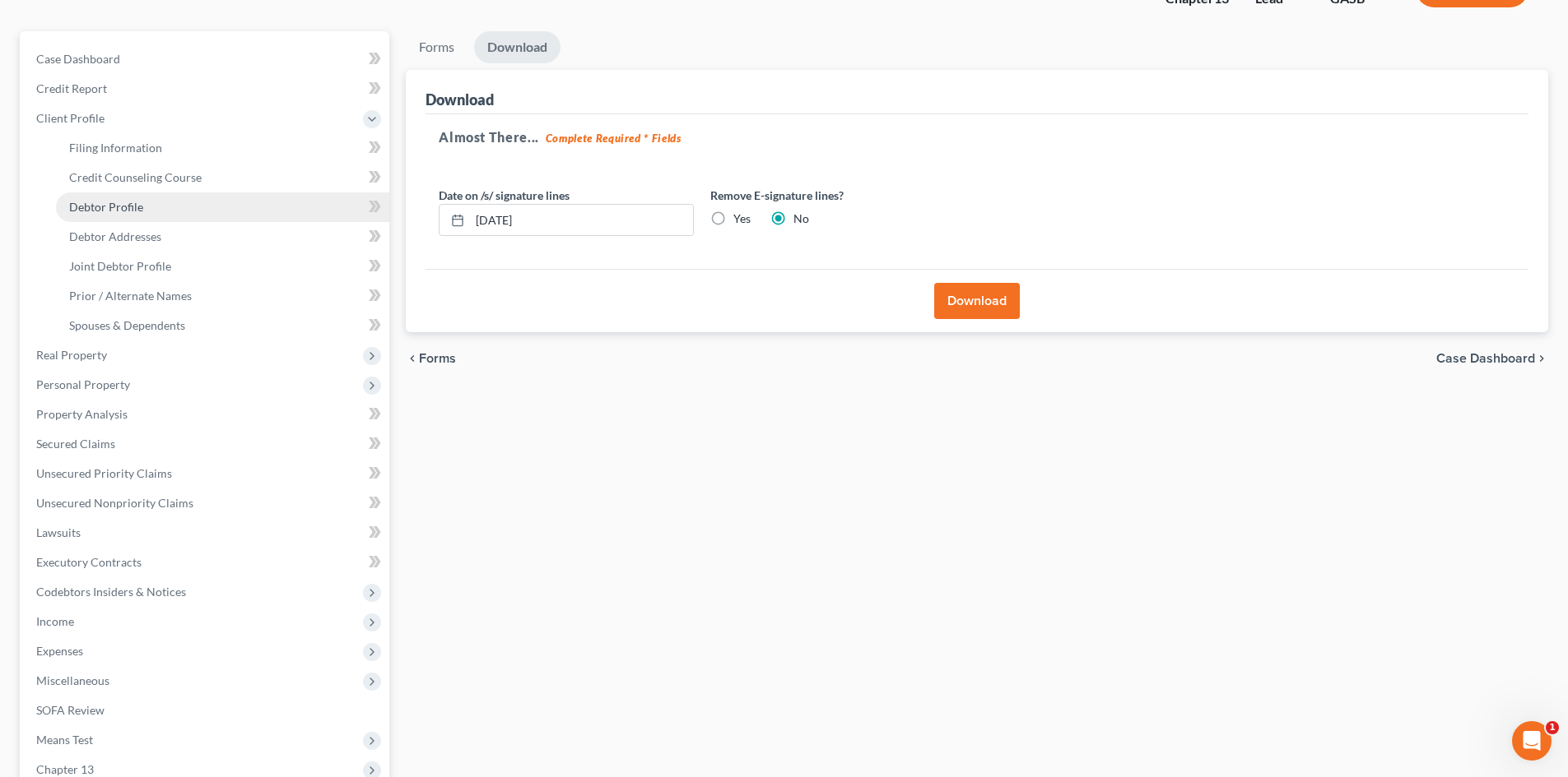
click at [103, 208] on span "Debtor Profile" at bounding box center [105, 207] width 74 height 14
select select "1"
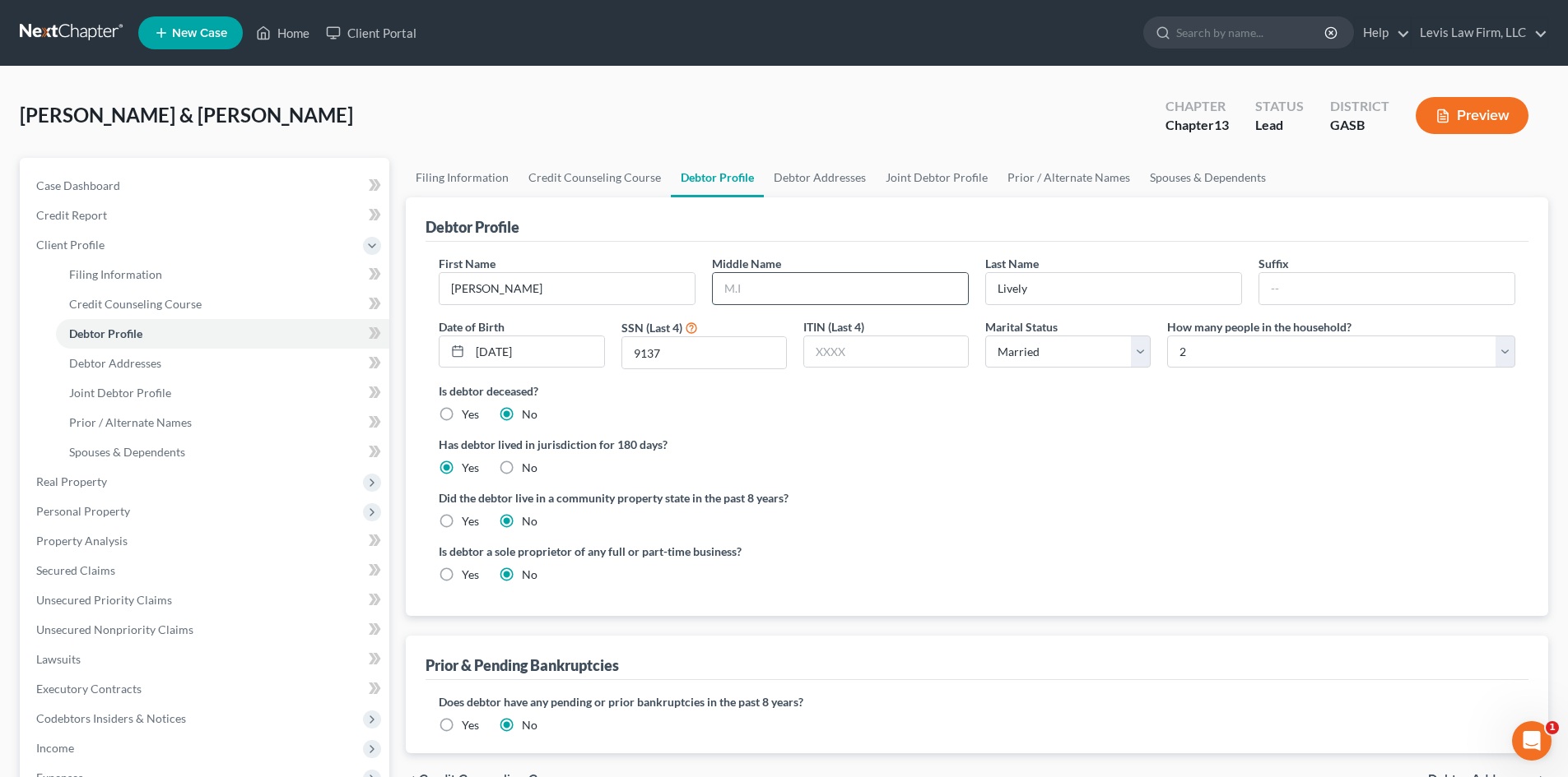
click at [749, 284] on input "text" at bounding box center [840, 288] width 255 height 32
type input "A"
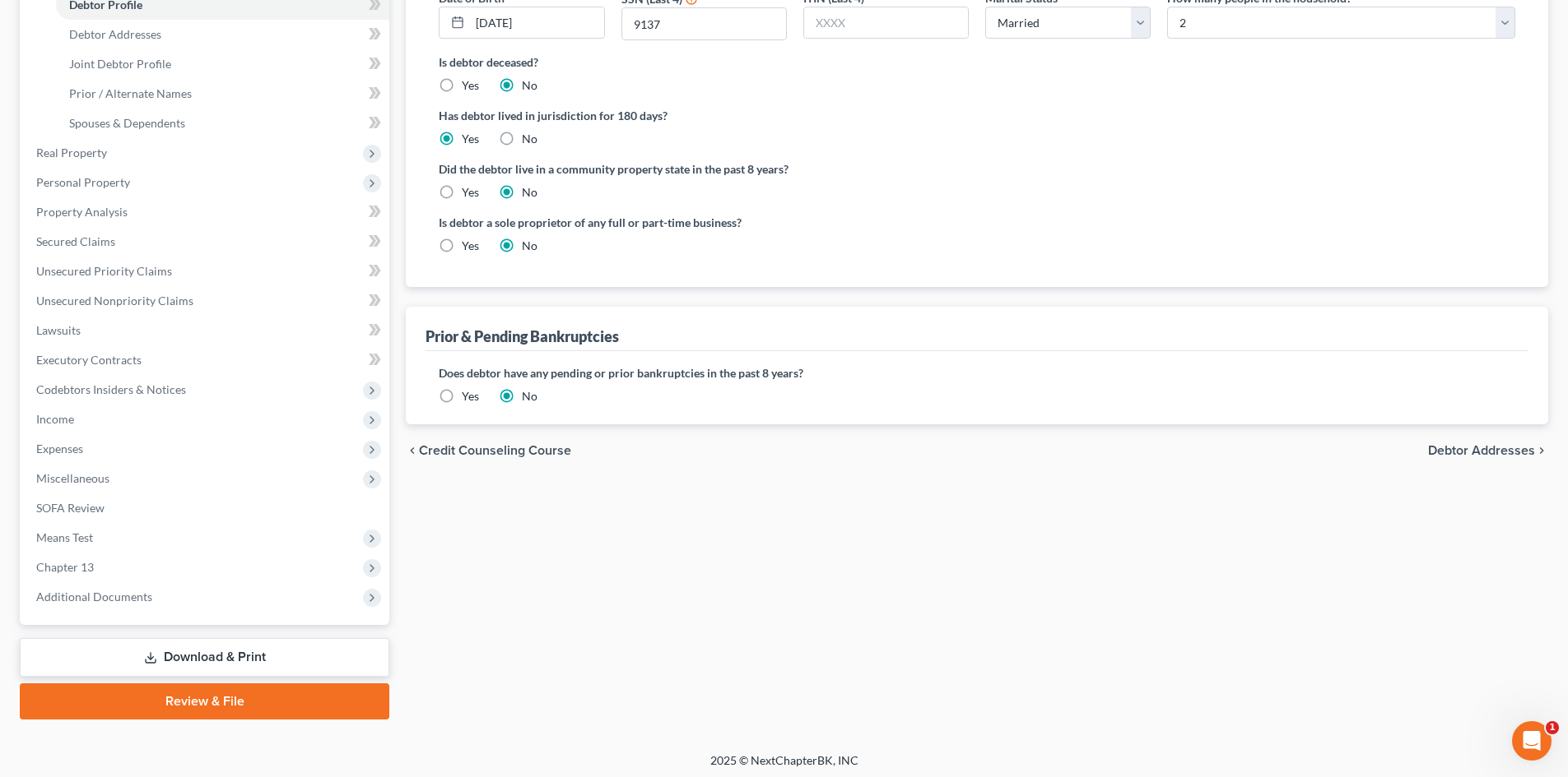
click at [1238, 455] on span "Debtor Addresses" at bounding box center [1481, 451] width 107 height 13
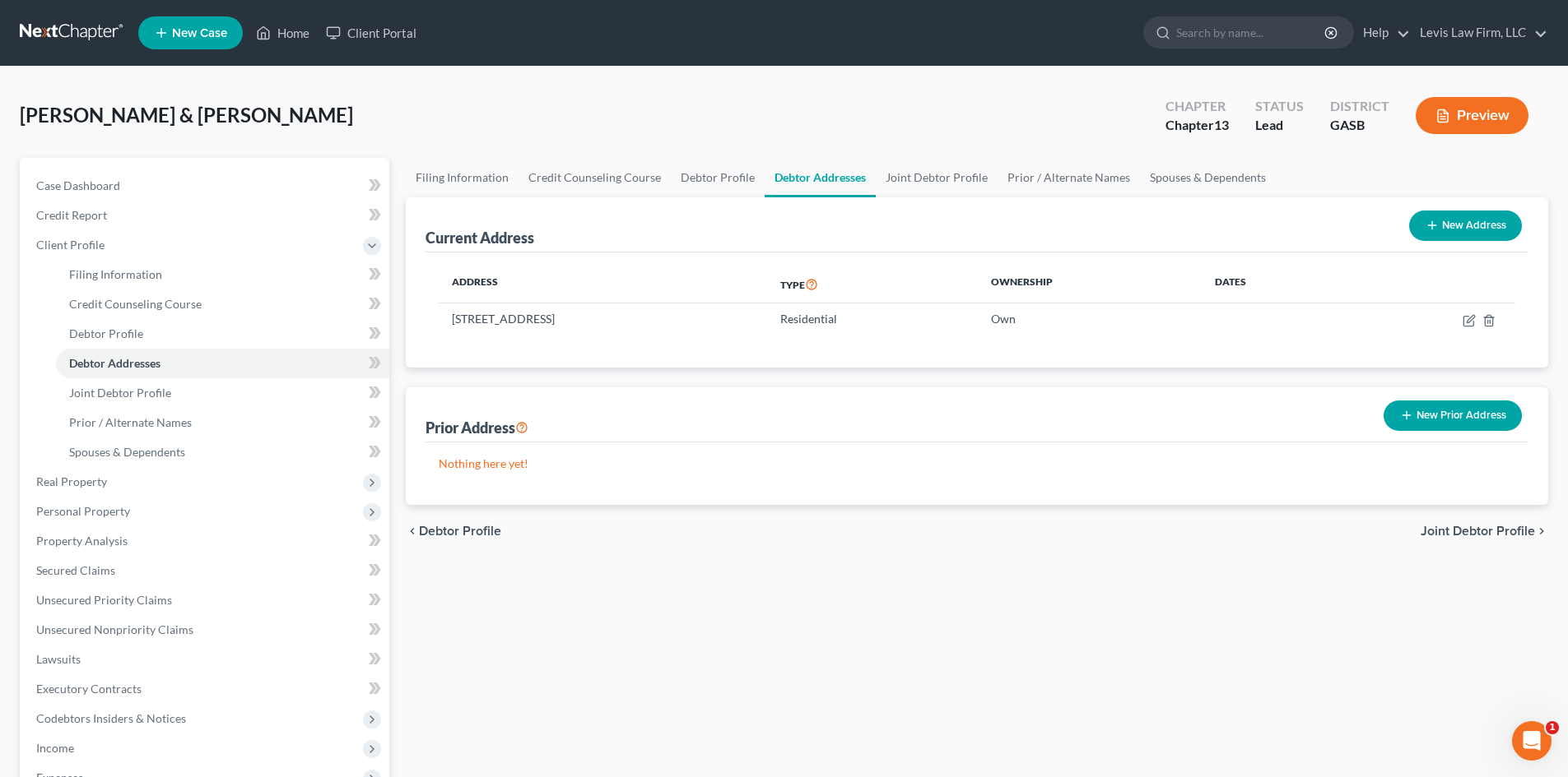
click at [1238, 531] on span "Joint Debtor Profile" at bounding box center [1477, 531] width 114 height 13
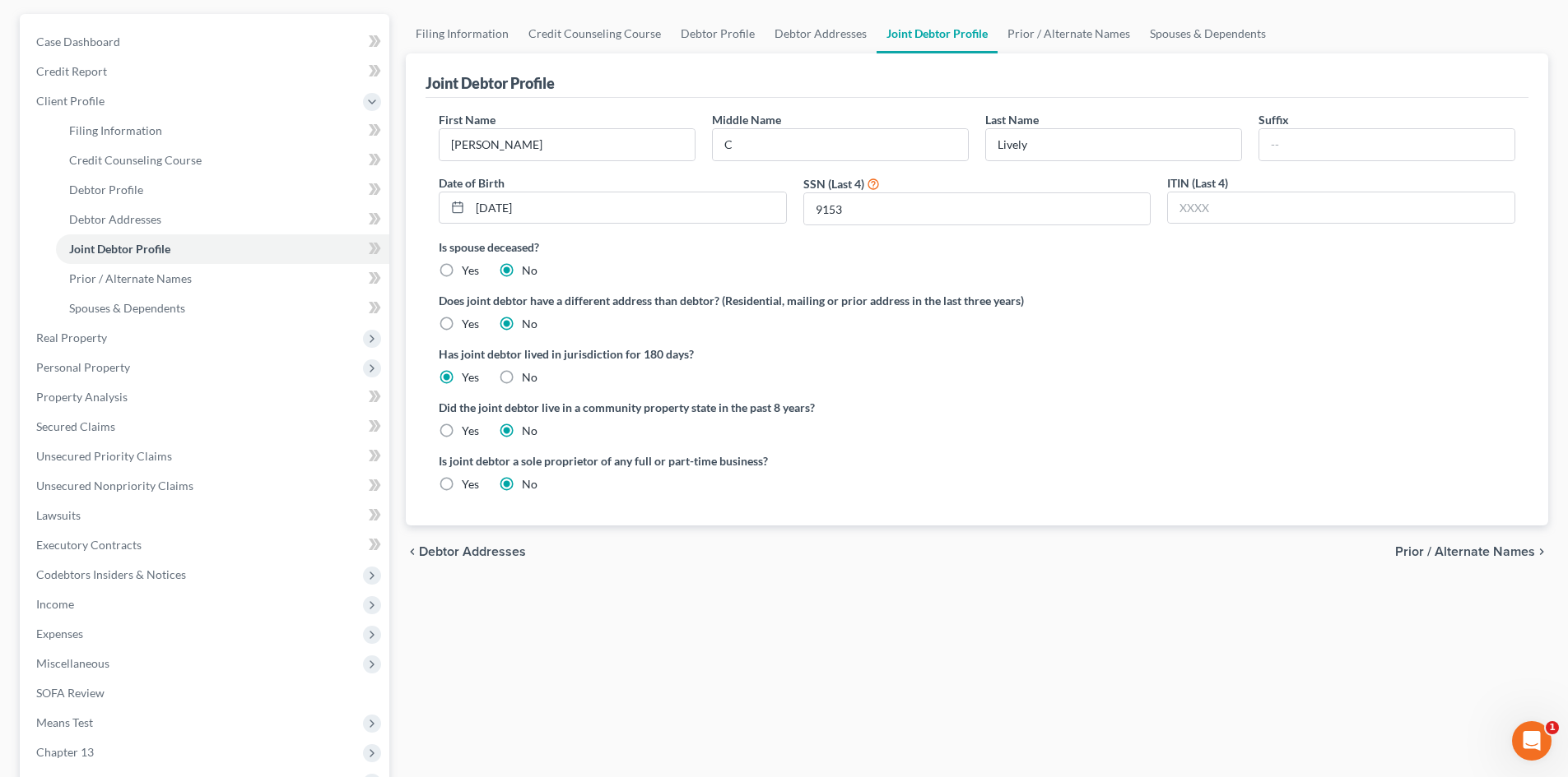
scroll to position [329, 0]
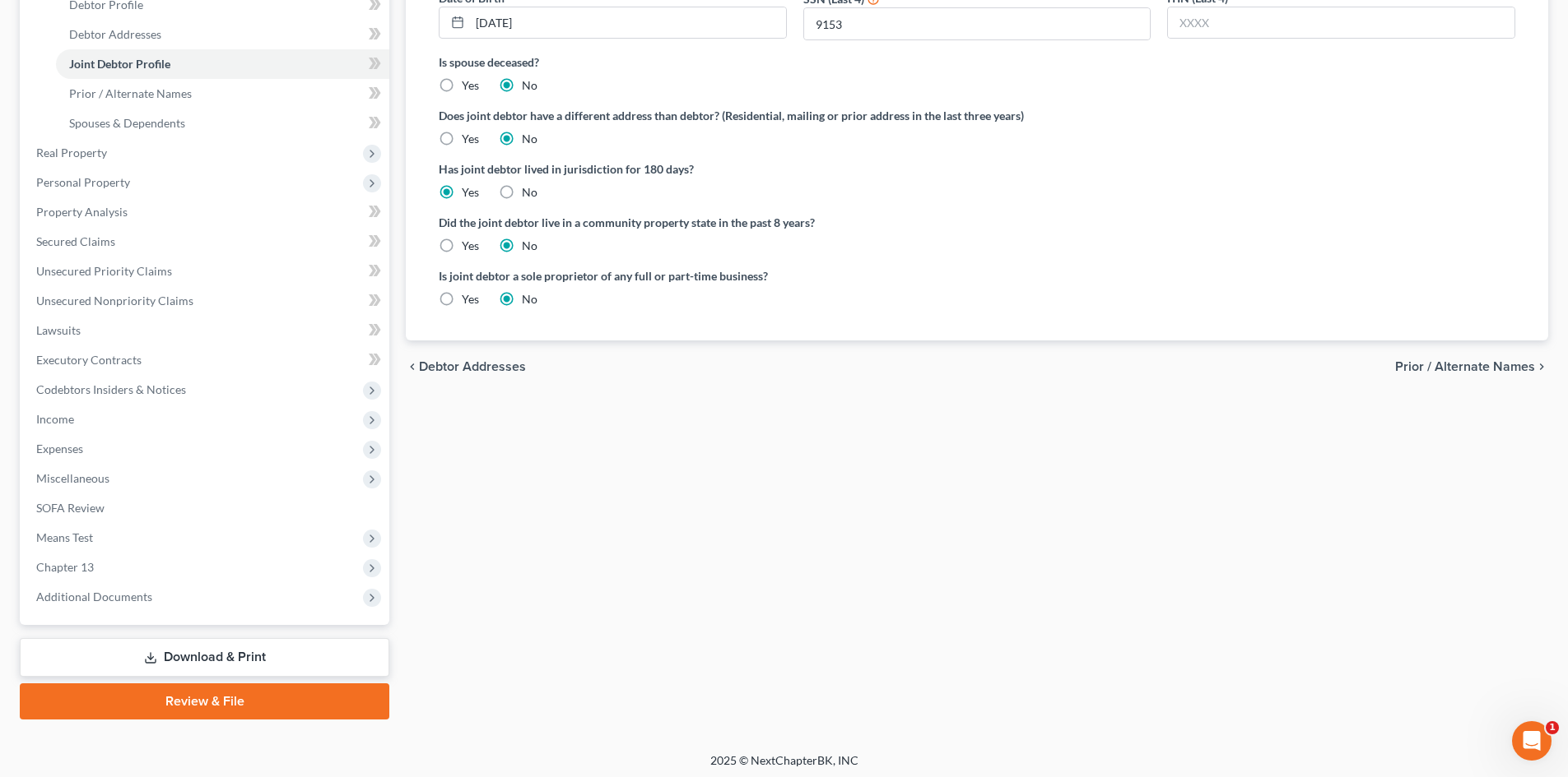
click at [1238, 377] on div "chevron_left Debtor Addresses Prior / Alternate Names chevron_right" at bounding box center [976, 366] width 1142 height 53
click at [1238, 372] on span "Prior / Alternate Names" at bounding box center [1465, 367] width 140 height 13
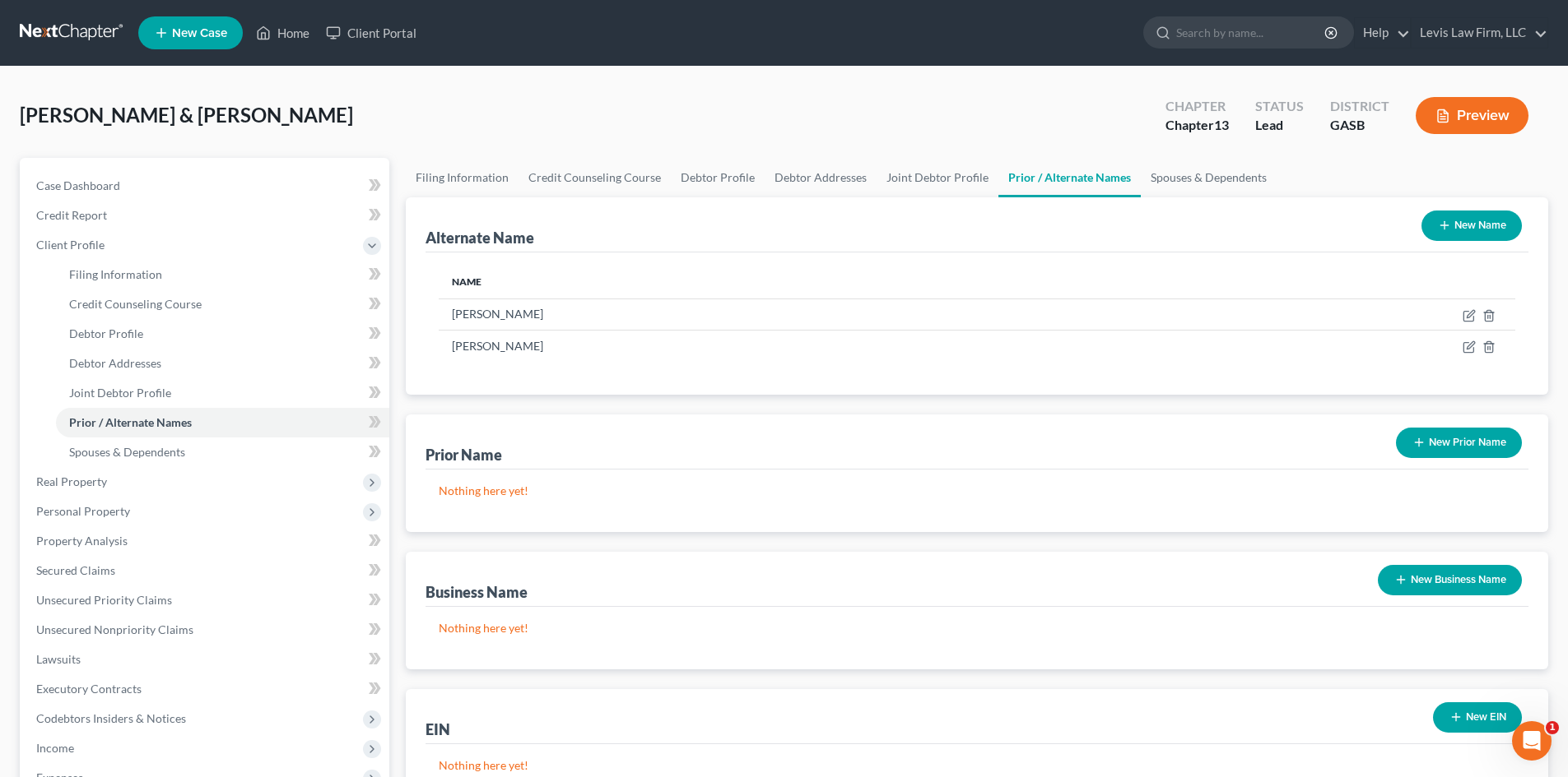
click at [1238, 221] on button "New Name" at bounding box center [1471, 226] width 101 height 31
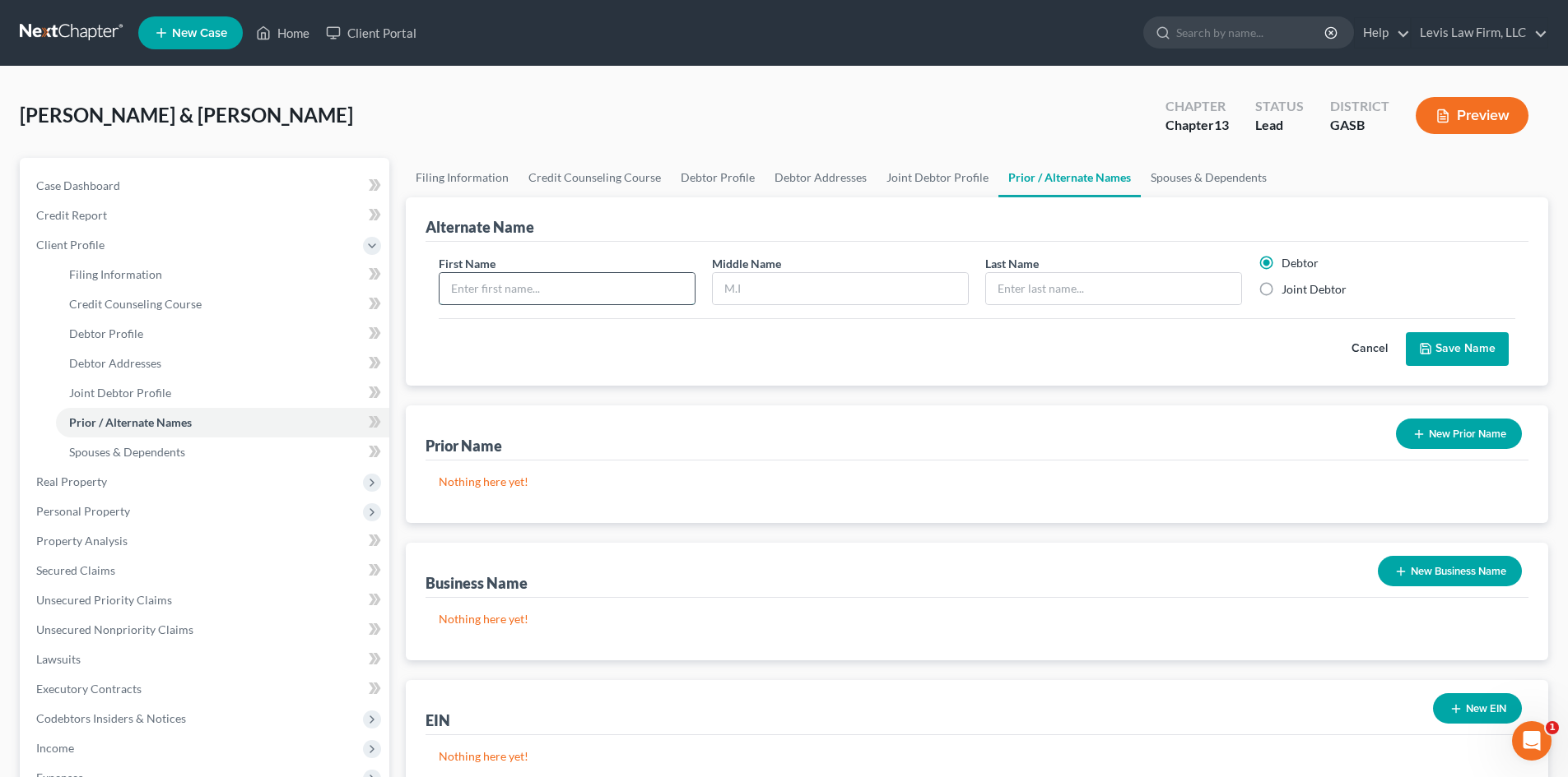
click at [544, 286] on input "text" at bounding box center [567, 288] width 255 height 32
type input "[PERSON_NAME]"
type input "Lively"
click at [1238, 348] on button "Save Name" at bounding box center [1456, 349] width 102 height 34
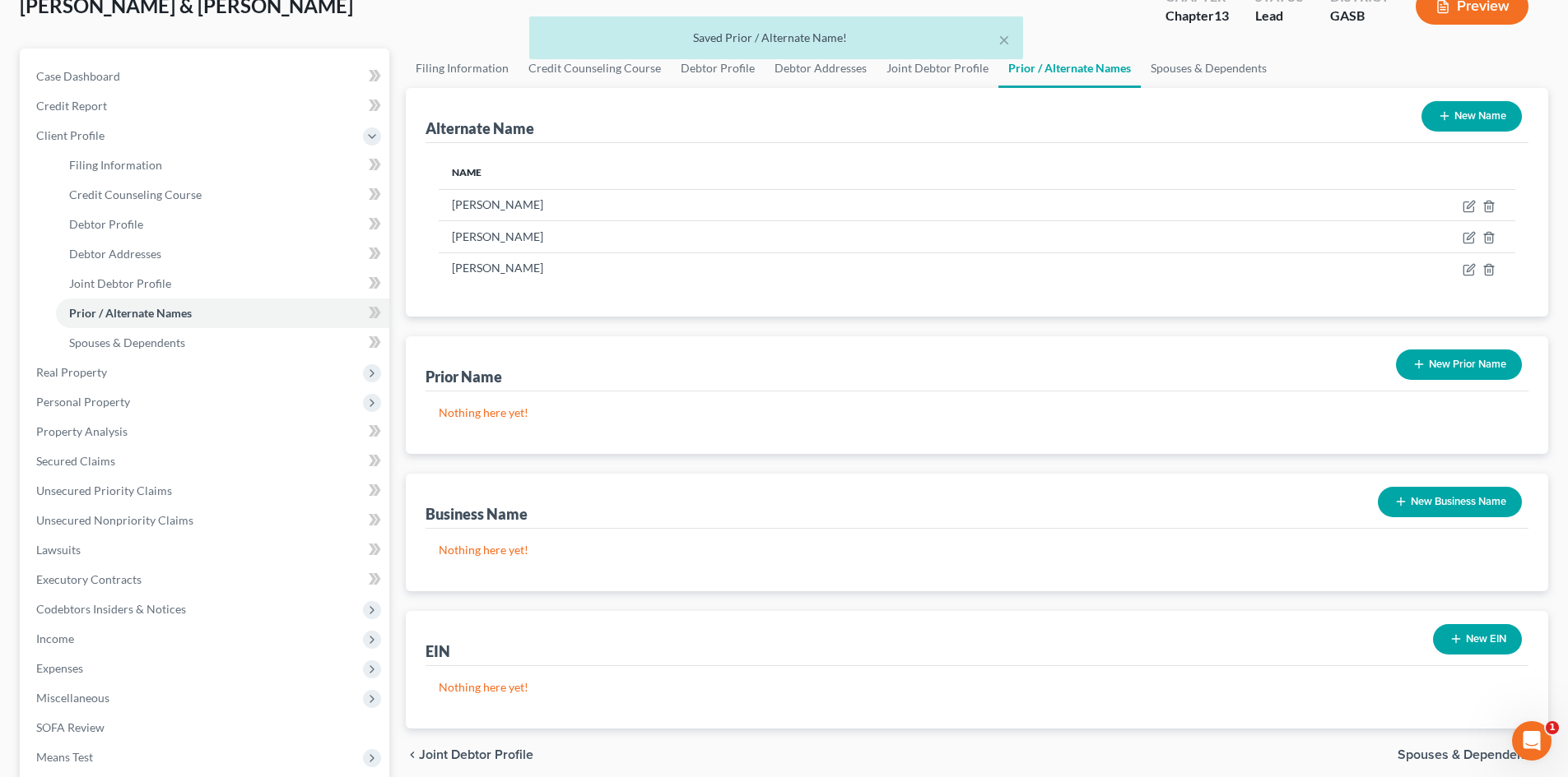
scroll to position [334, 0]
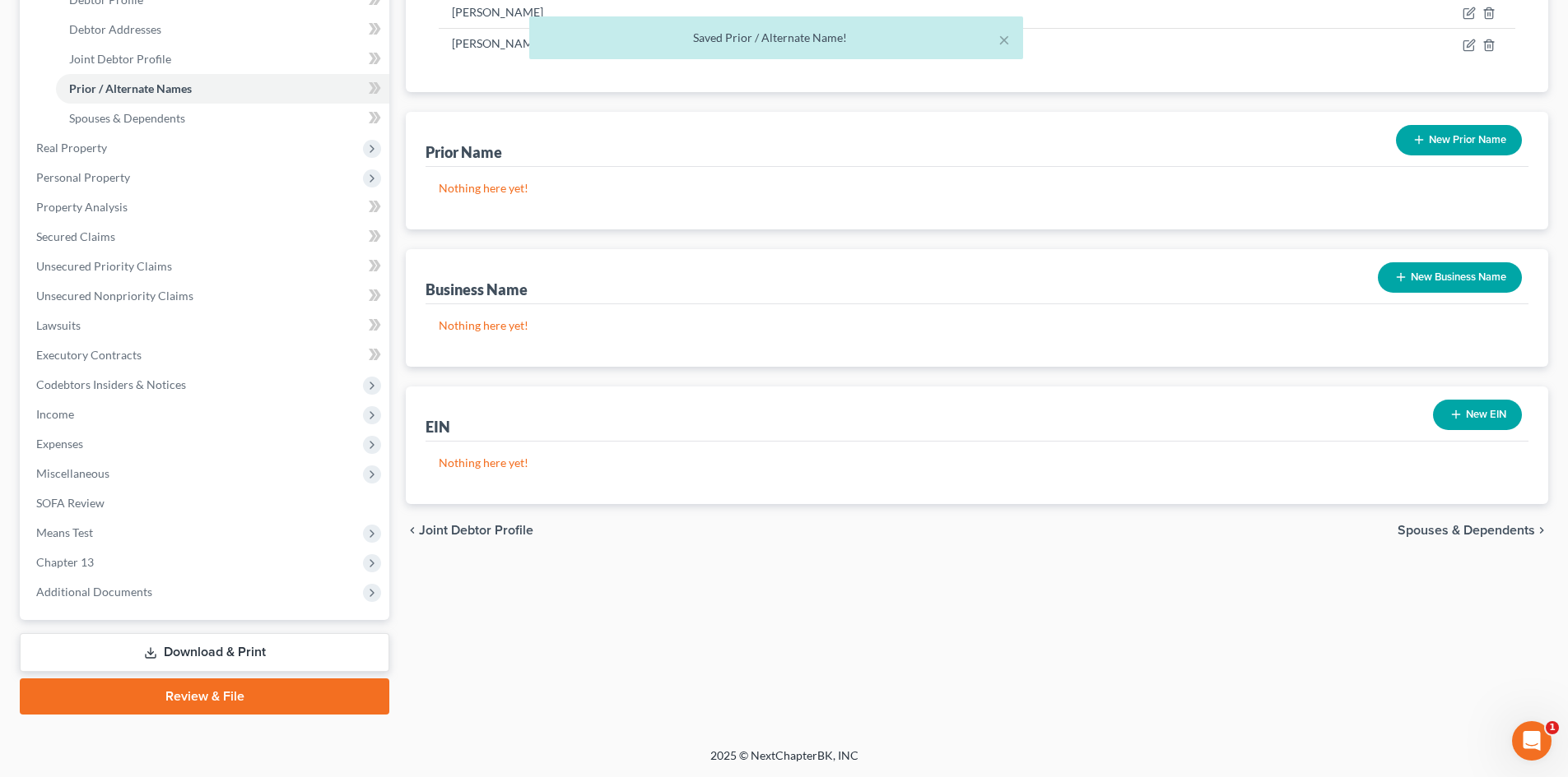
click at [173, 592] on link "Download & Print" at bounding box center [205, 653] width 370 height 38
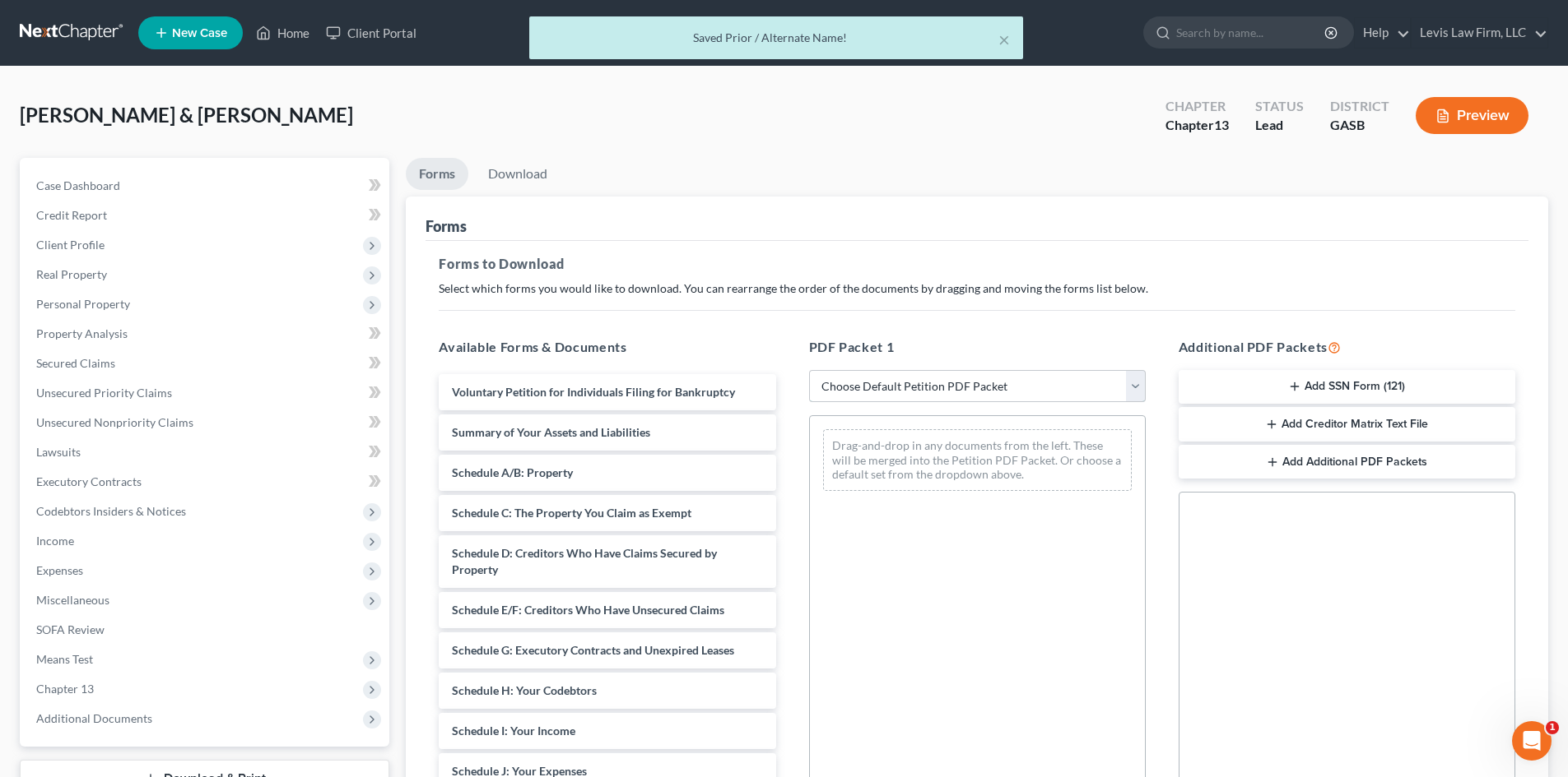
click at [971, 390] on select "Choose Default Petition PDF Packet Complete Bankruptcy Petition (all forms and …" at bounding box center [977, 387] width 337 height 33
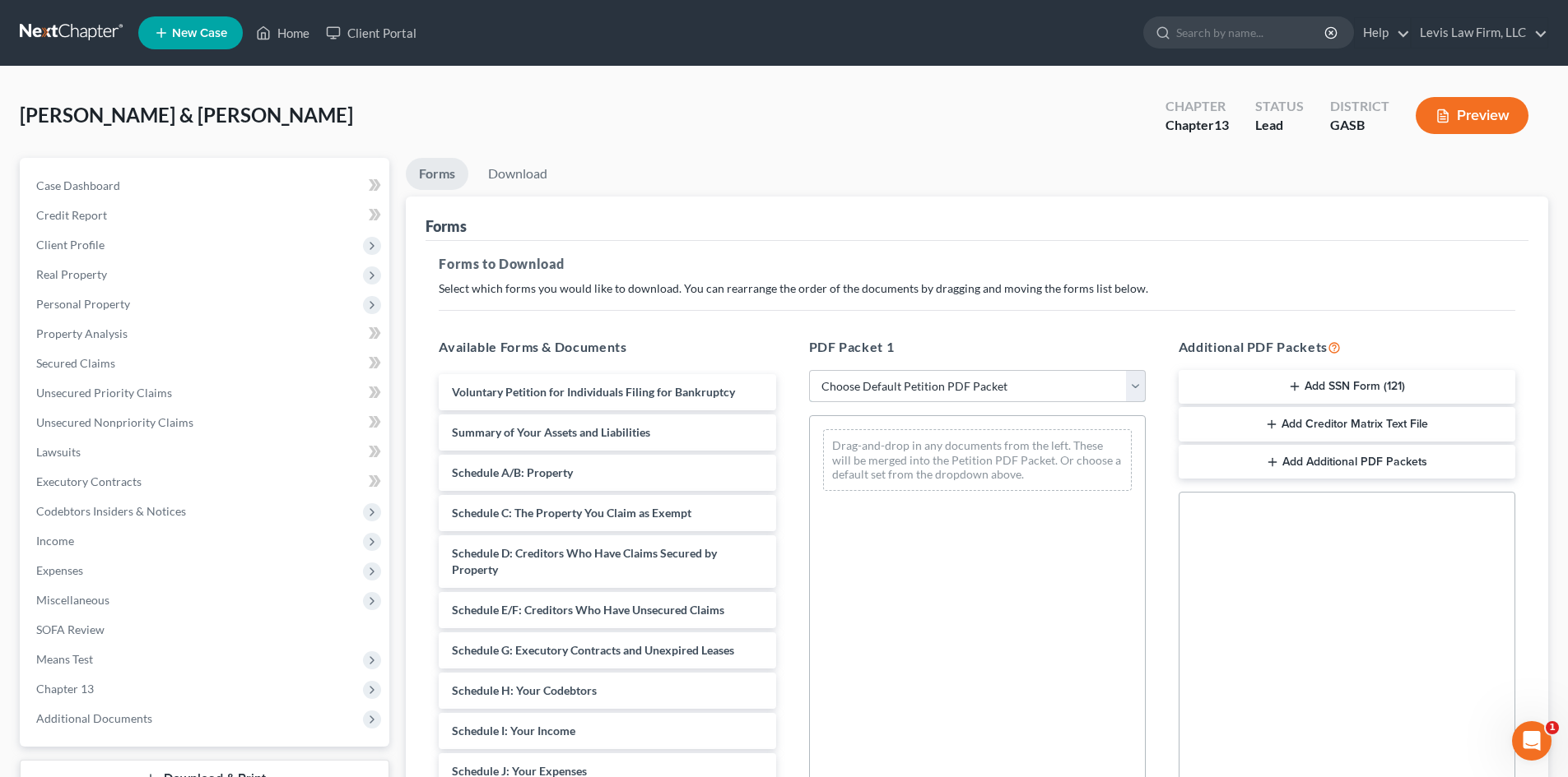
select select "7"
click at [809, 370] on select "Choose Default Petition PDF Packet Complete Bankruptcy Petition (all forms and …" at bounding box center [977, 387] width 337 height 33
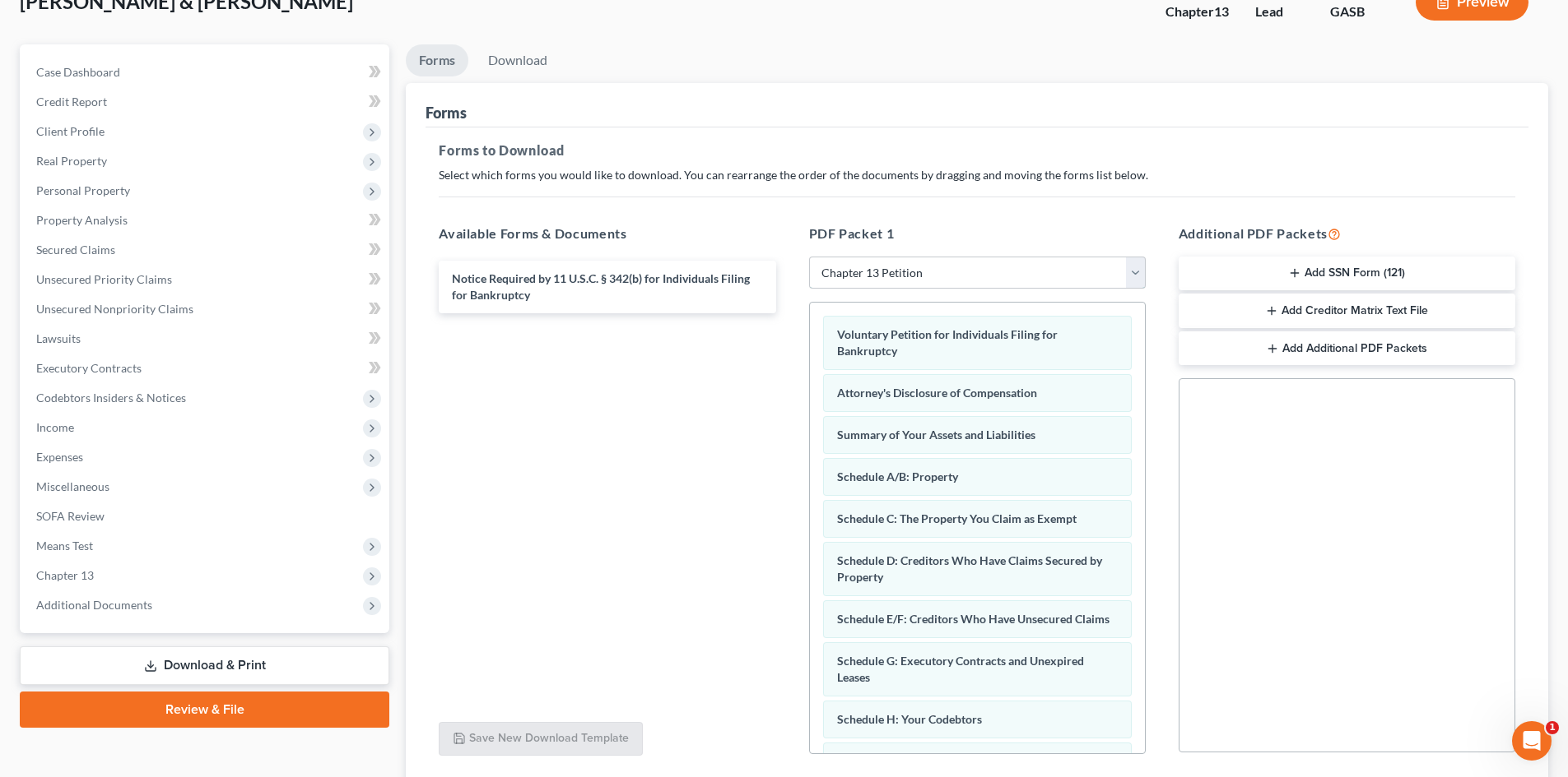
scroll to position [238, 0]
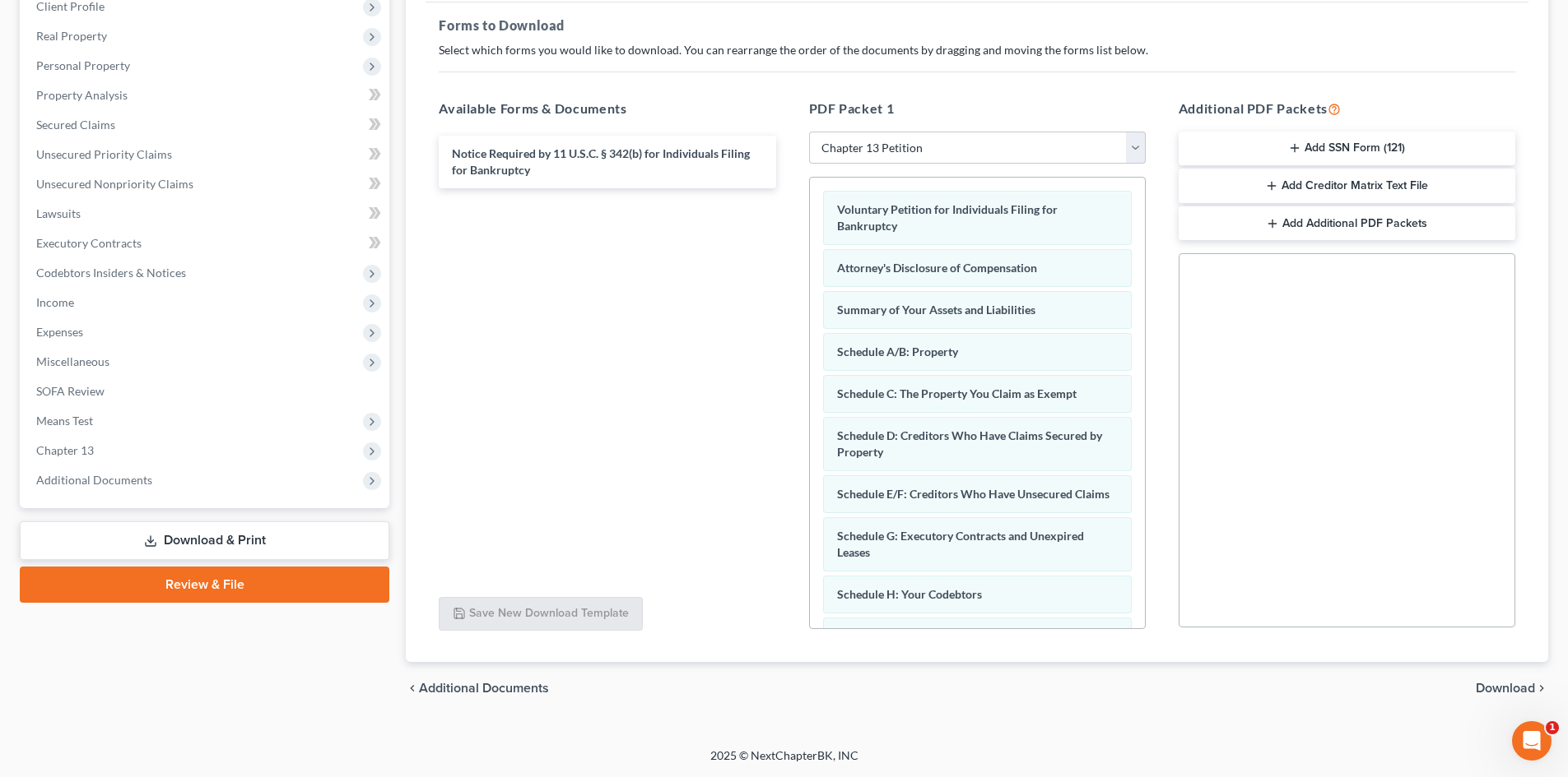
click at [1238, 592] on span "Download" at bounding box center [1505, 689] width 59 height 13
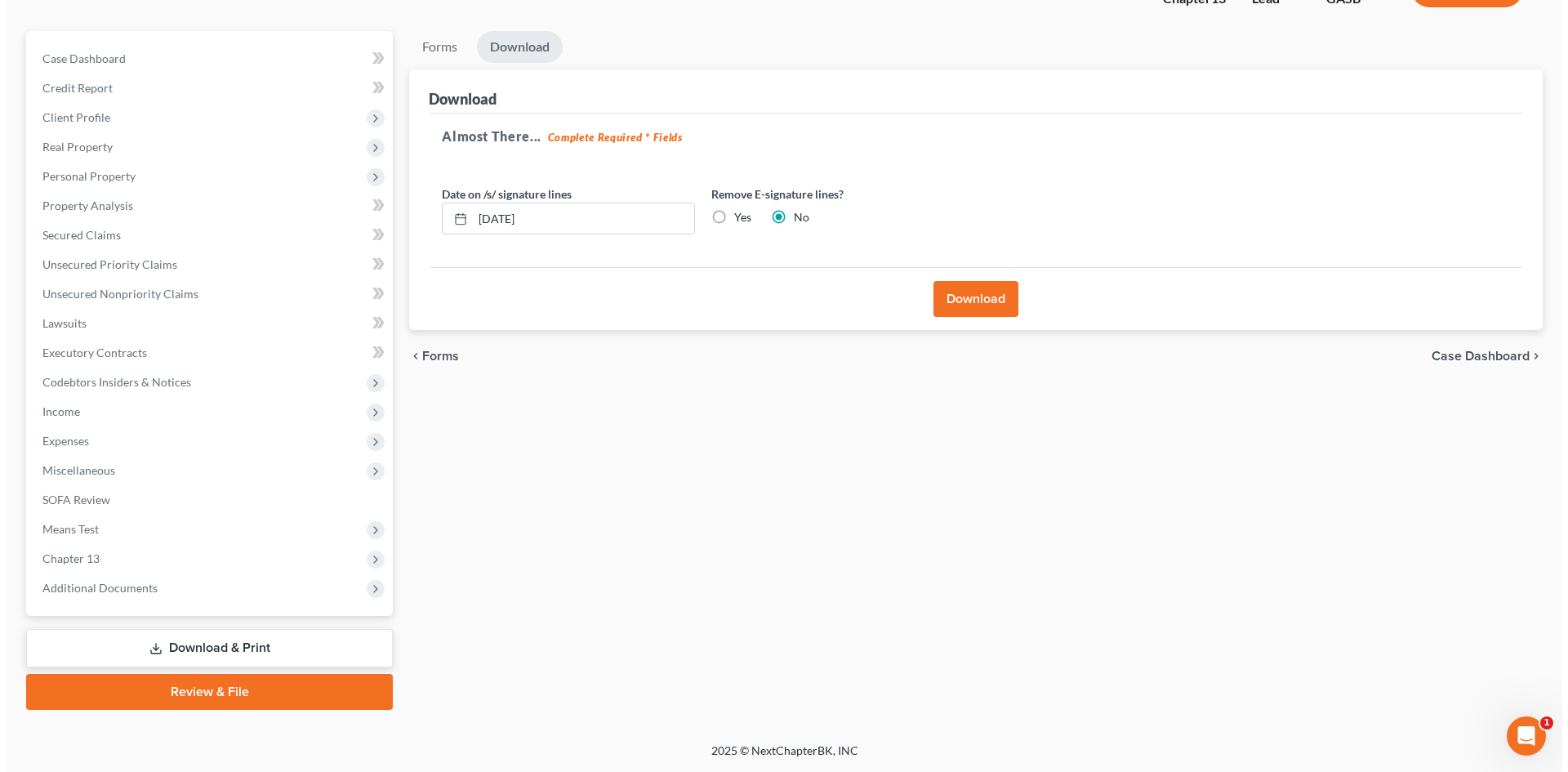
scroll to position [125, 0]
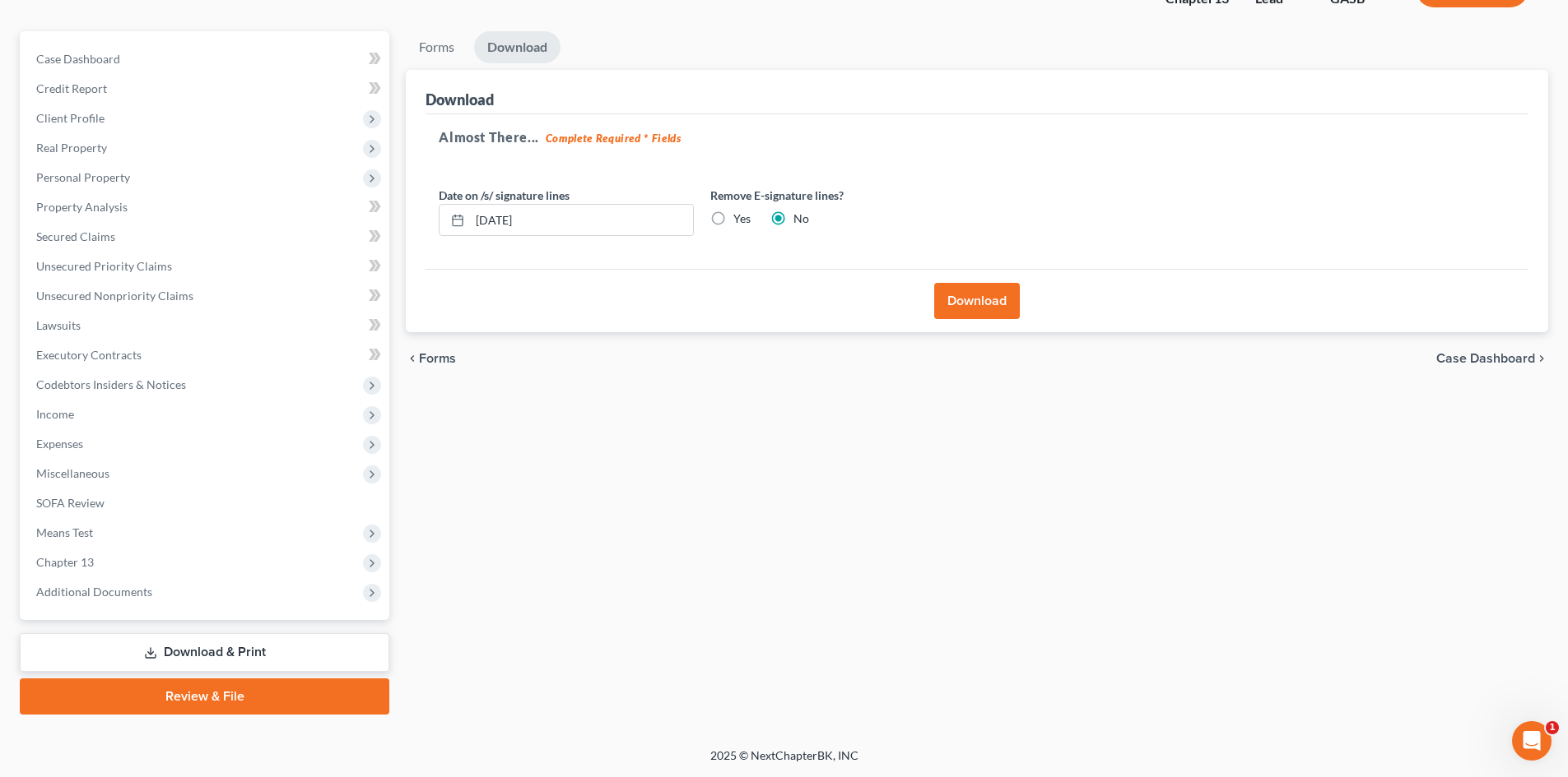
click at [966, 294] on button "Download" at bounding box center [976, 301] width 85 height 36
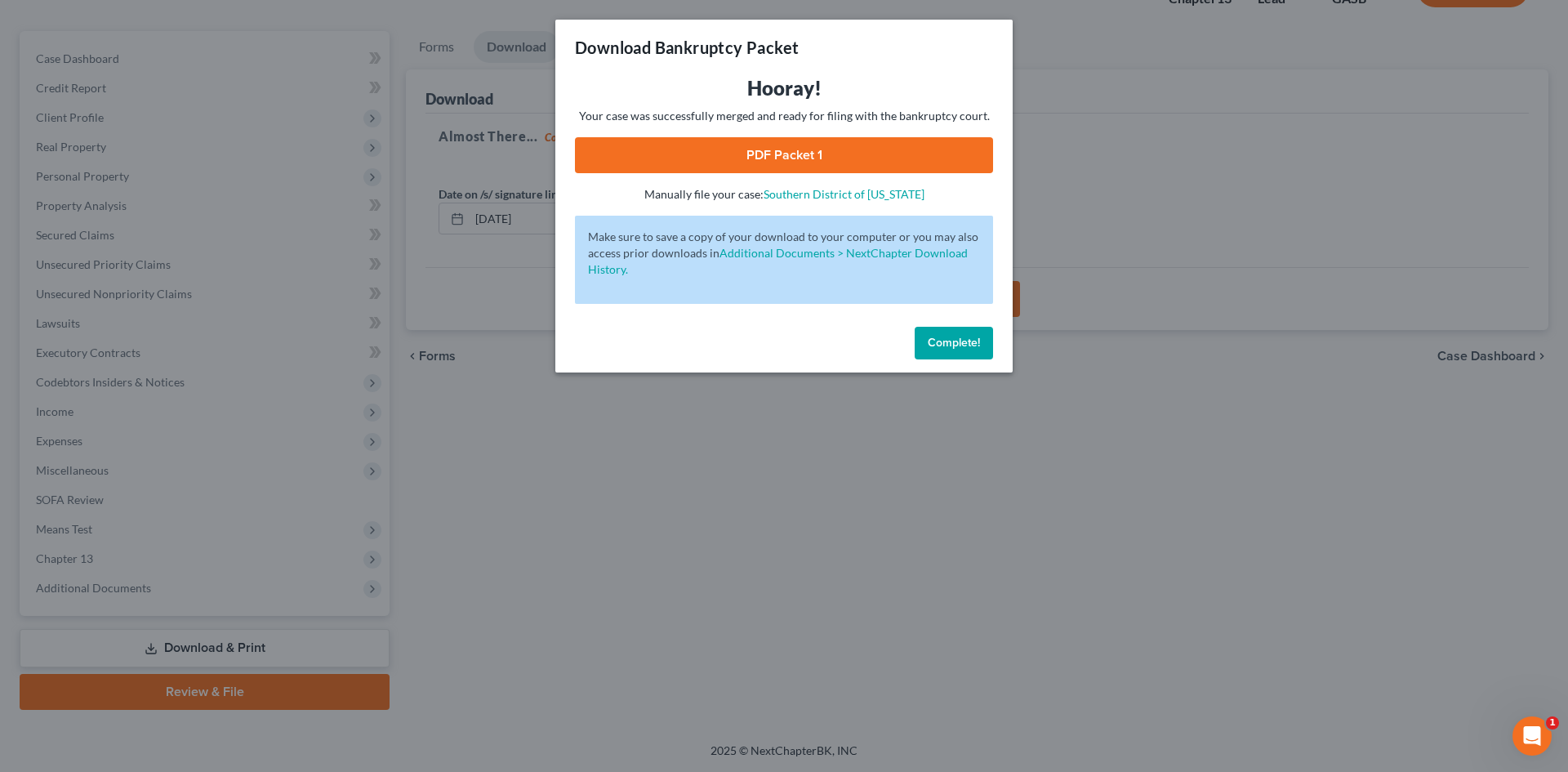
drag, startPoint x: 796, startPoint y: 158, endPoint x: 880, endPoint y: 135, distance: 87.1
click at [796, 158] on link "PDF Packet 1" at bounding box center [784, 155] width 418 height 36
